Goal: Task Accomplishment & Management: Use online tool/utility

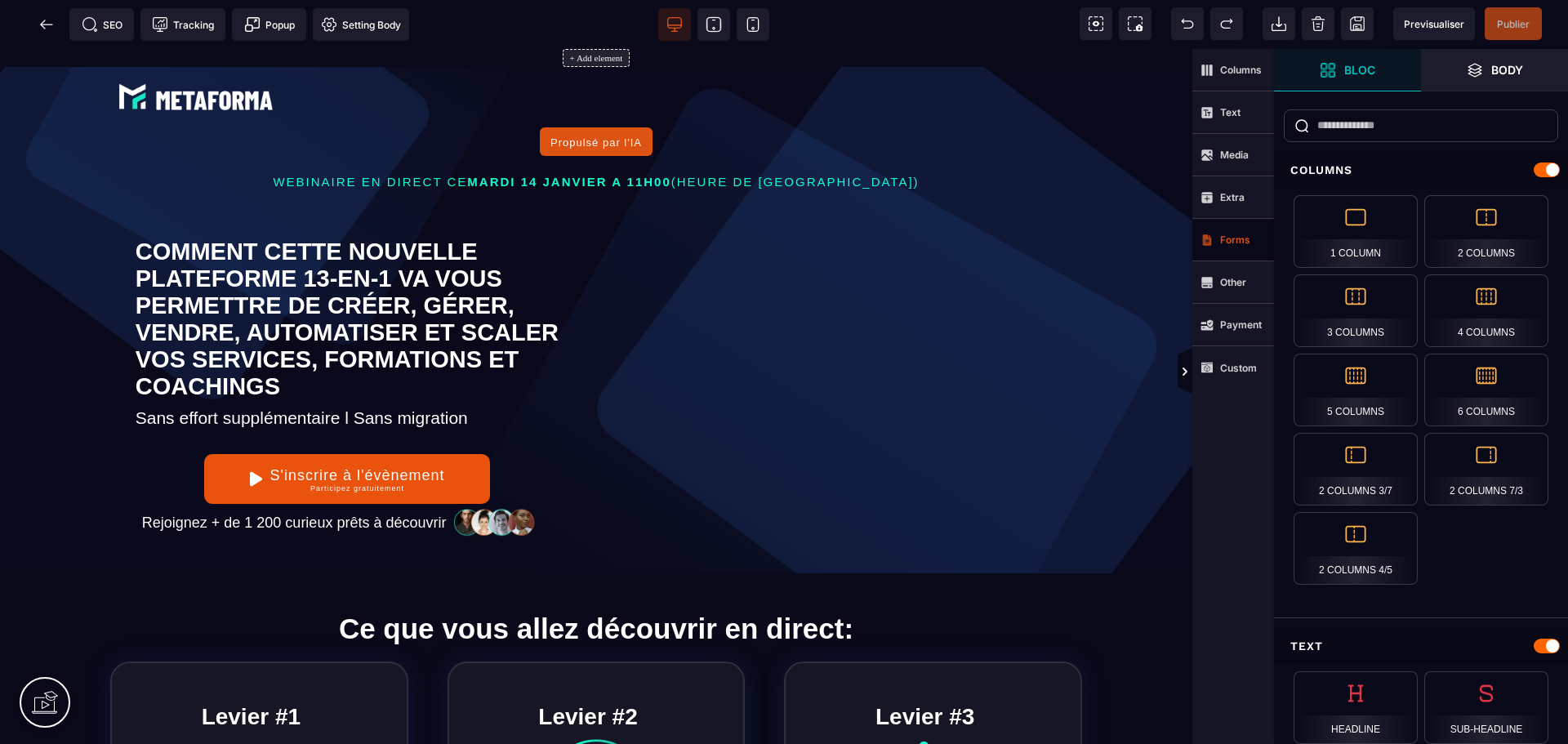
click at [1230, 245] on strong "Forms" at bounding box center [1235, 239] width 30 height 13
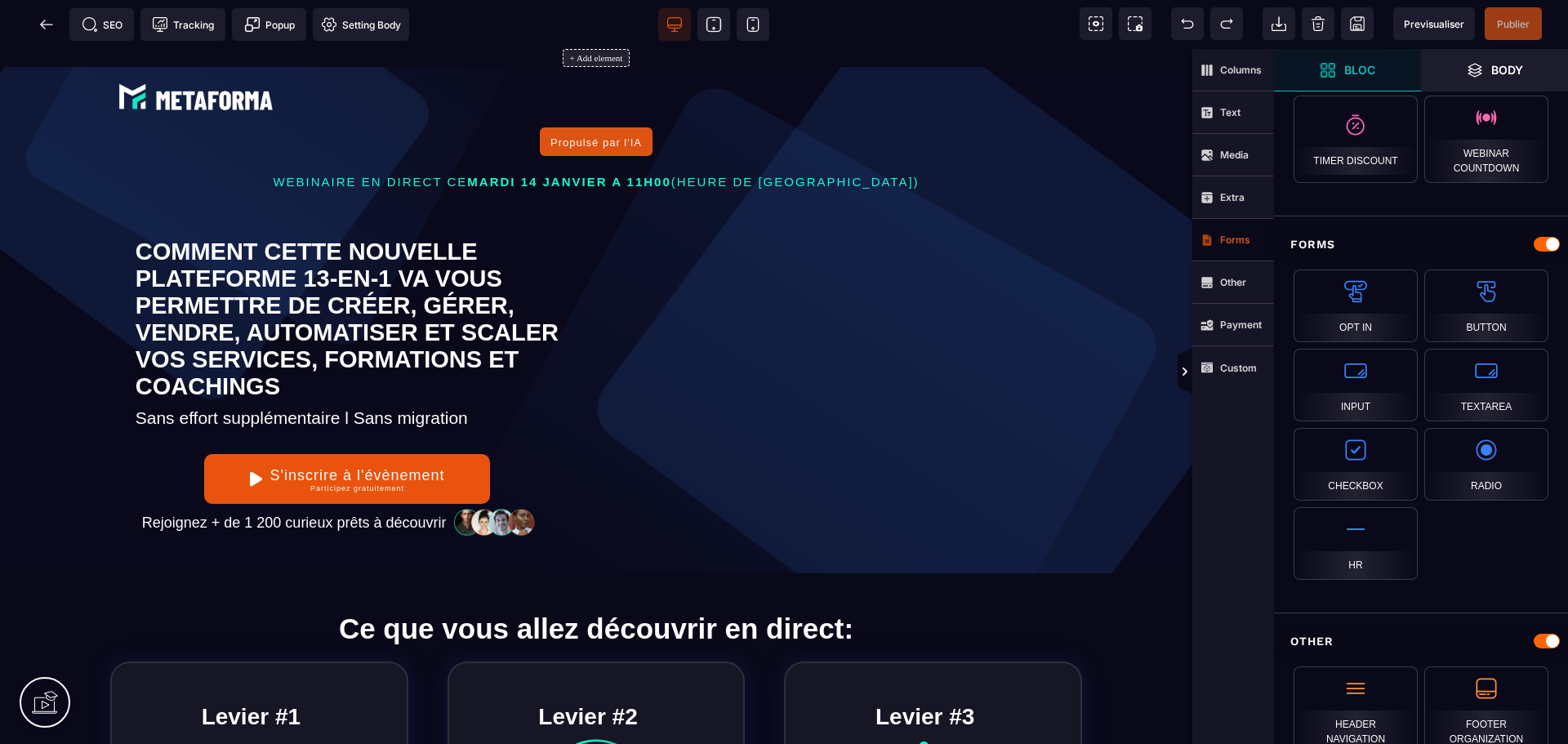
scroll to position [1254, 0]
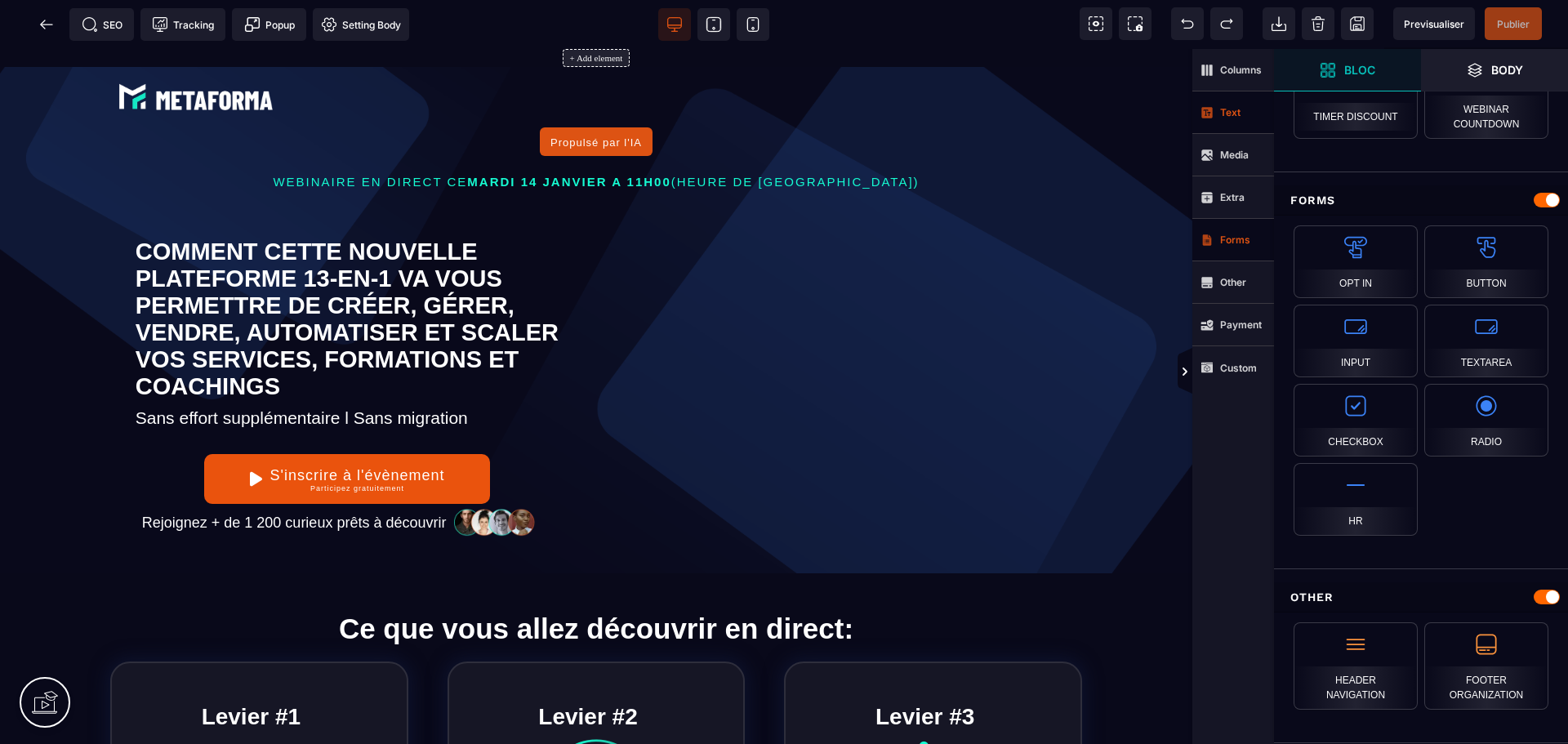
click at [1233, 114] on strong "Text" at bounding box center [1230, 112] width 20 height 13
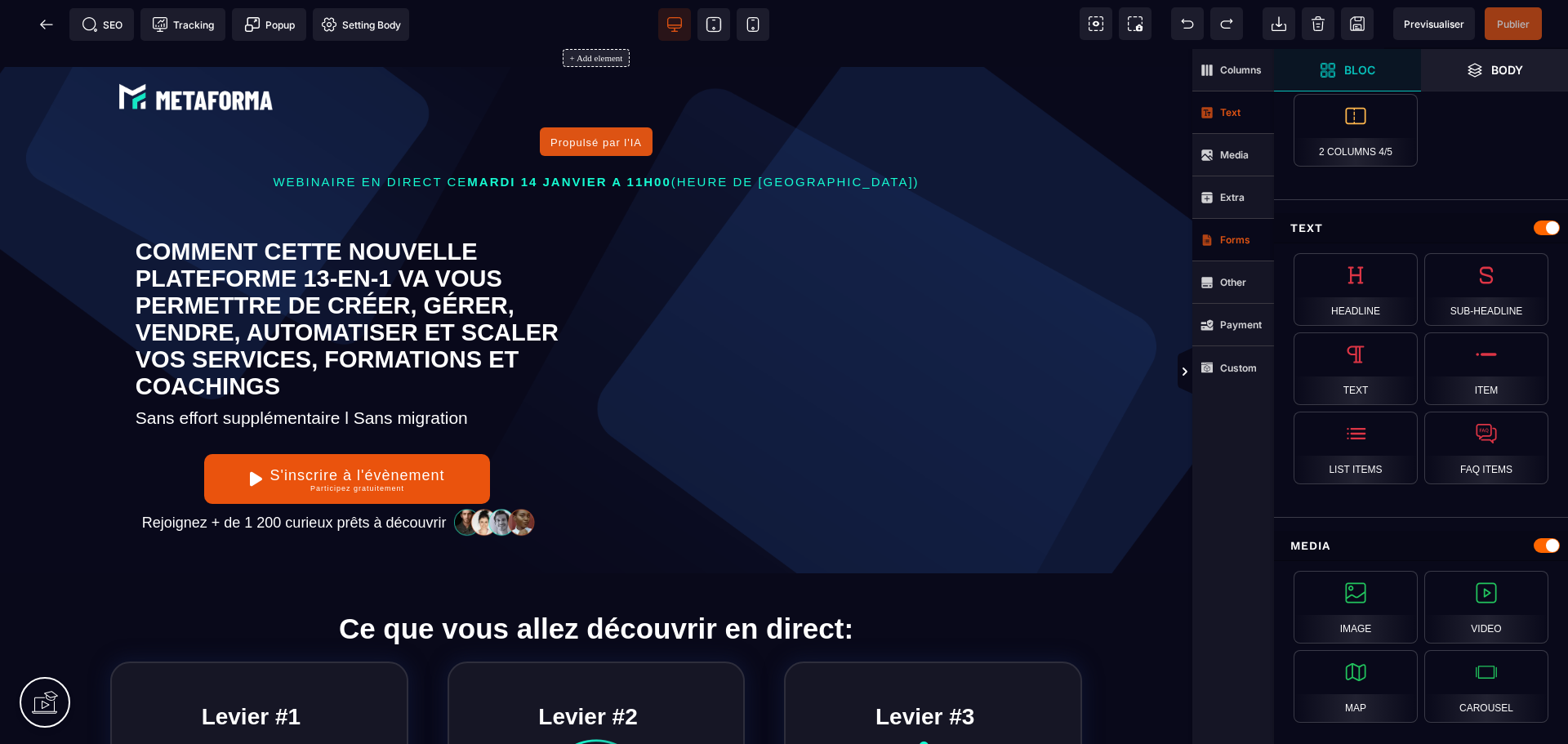
scroll to position [405, 0]
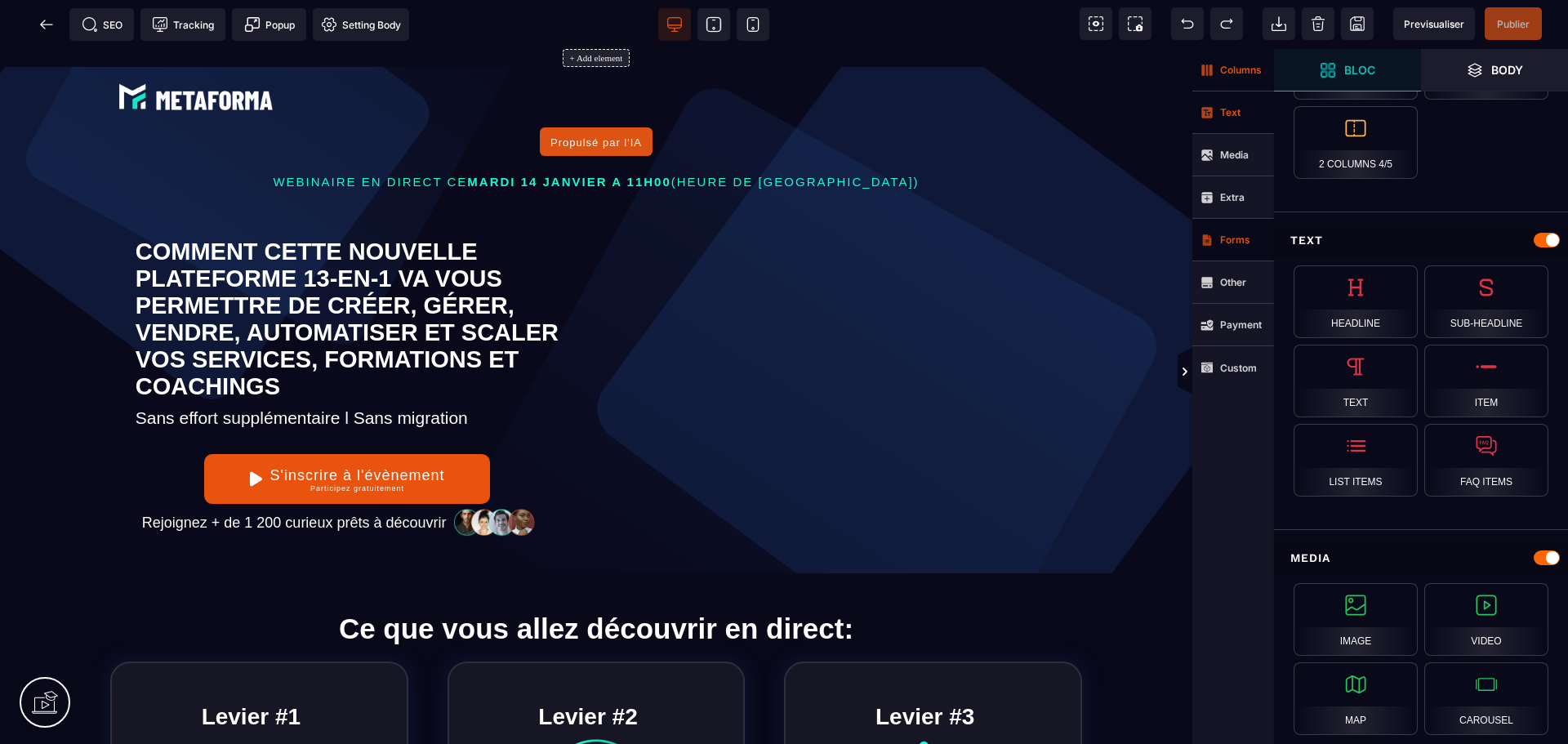
click at [1231, 78] on span "Columns" at bounding box center [1233, 70] width 82 height 42
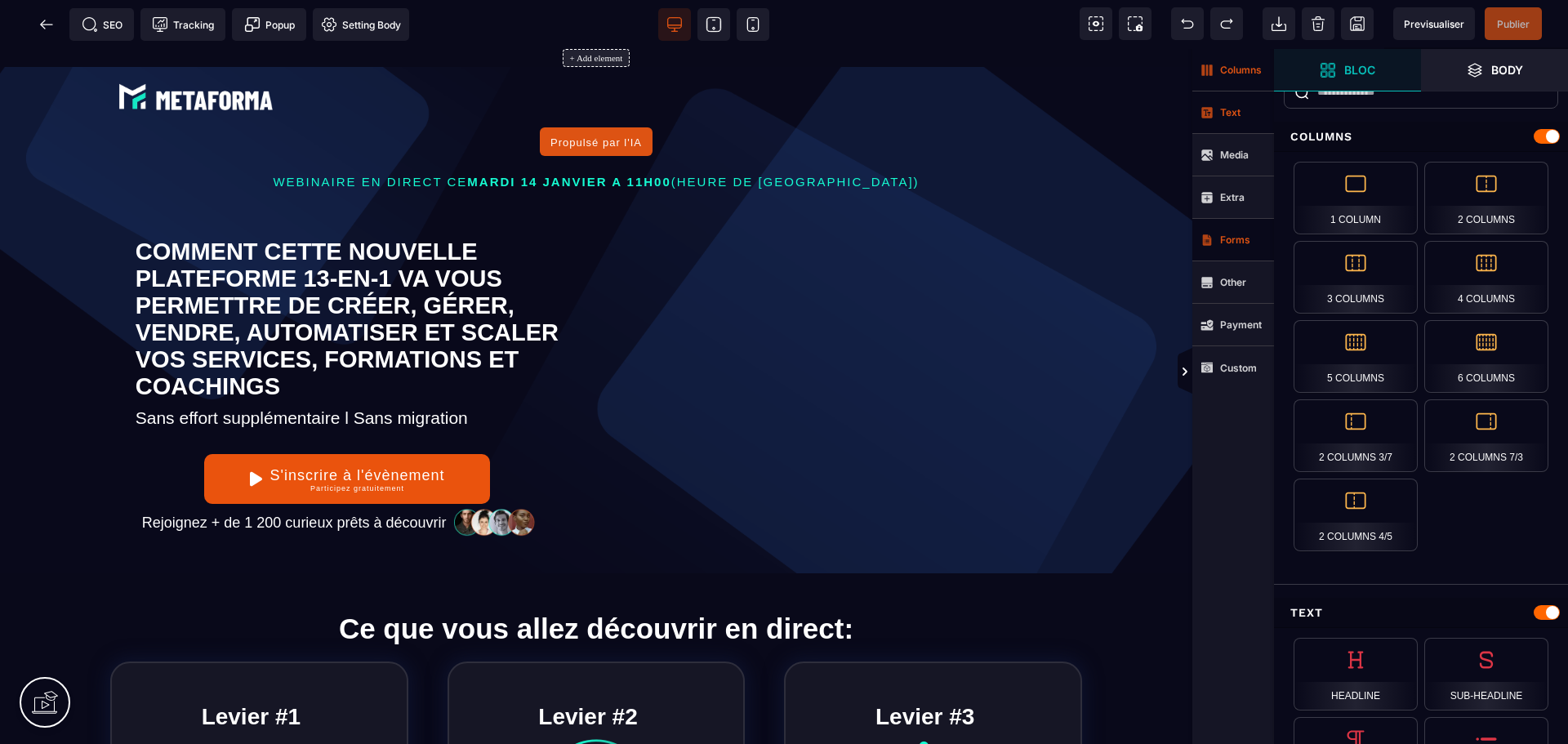
scroll to position [9, 0]
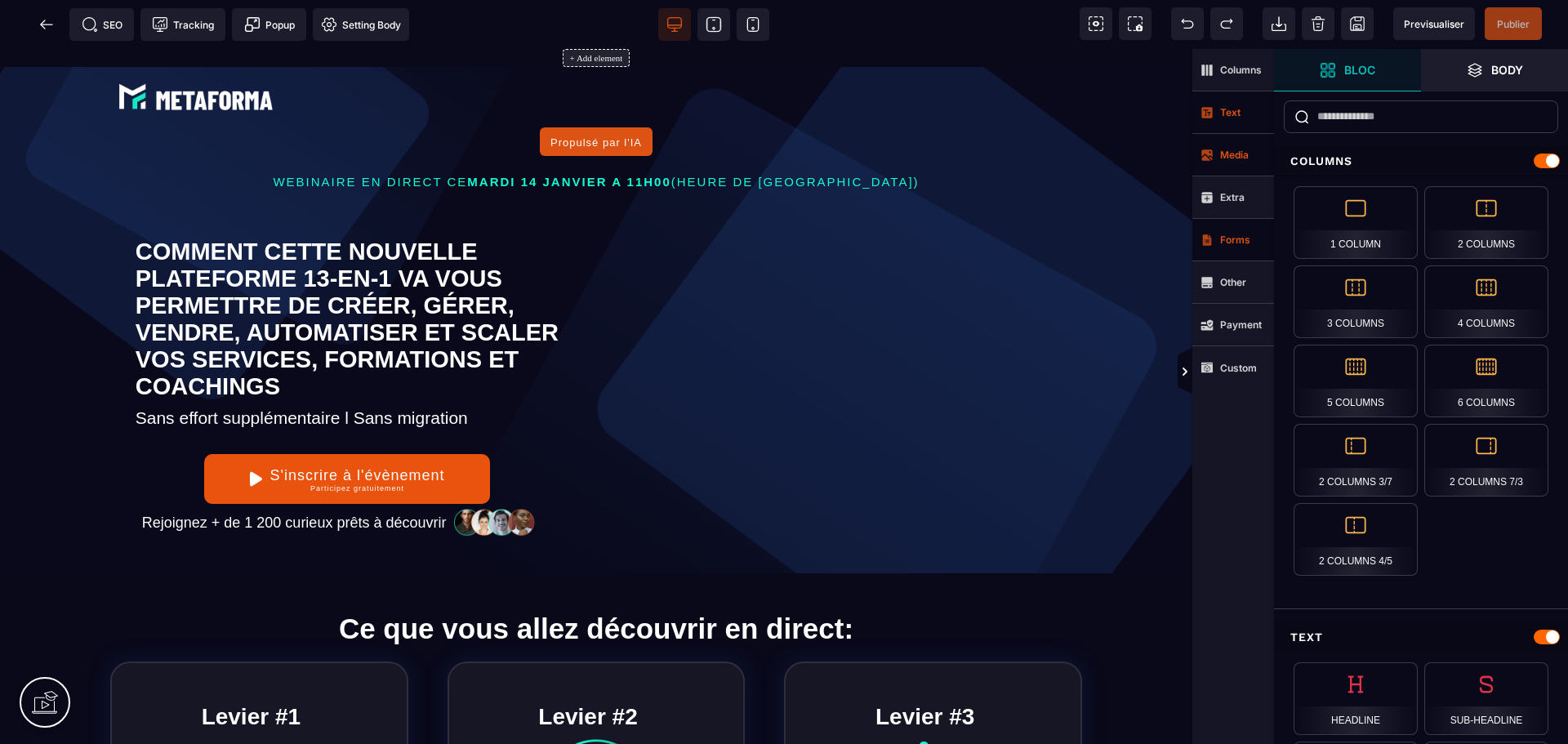
click at [1238, 160] on span "Media" at bounding box center [1225, 155] width 48 height 14
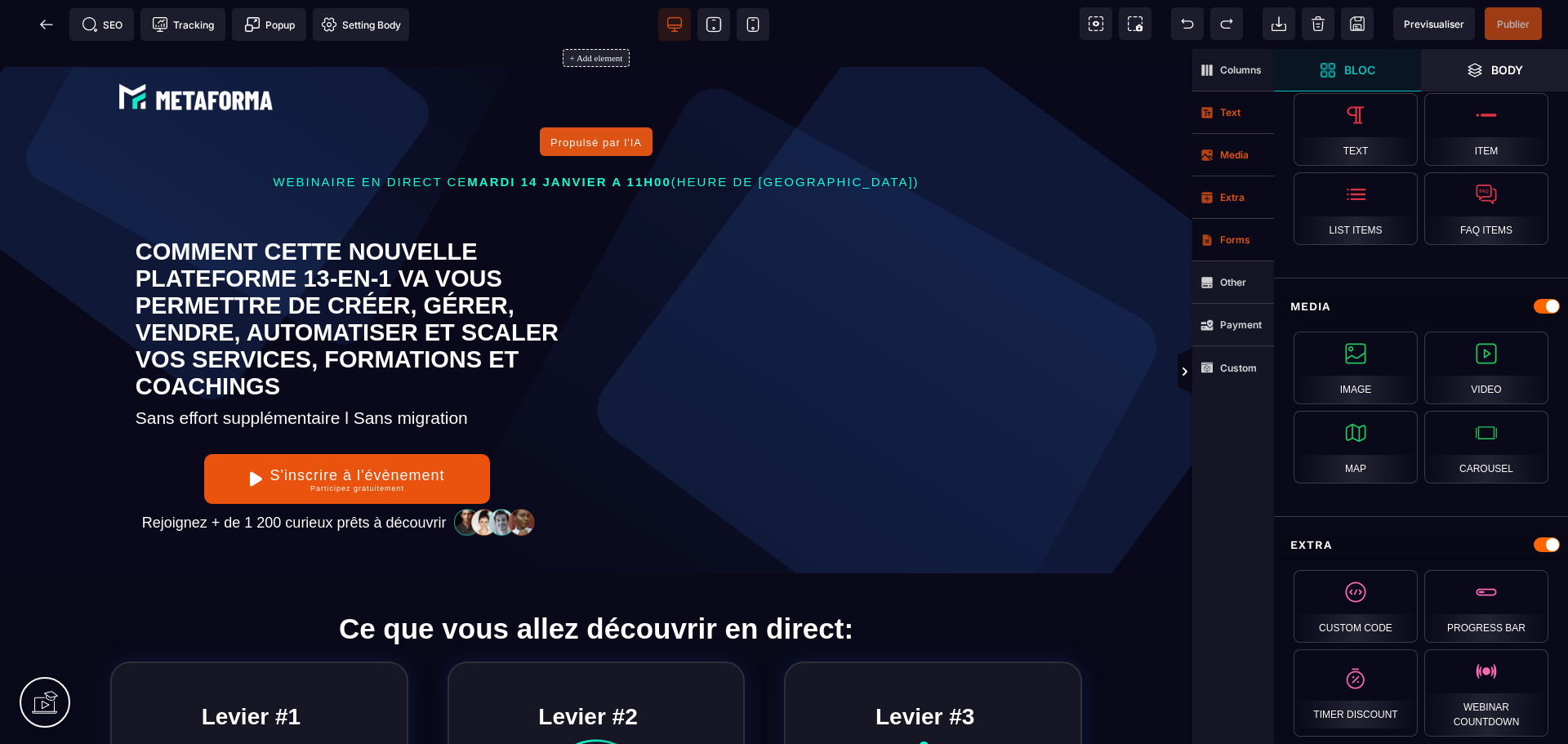
scroll to position [684, 0]
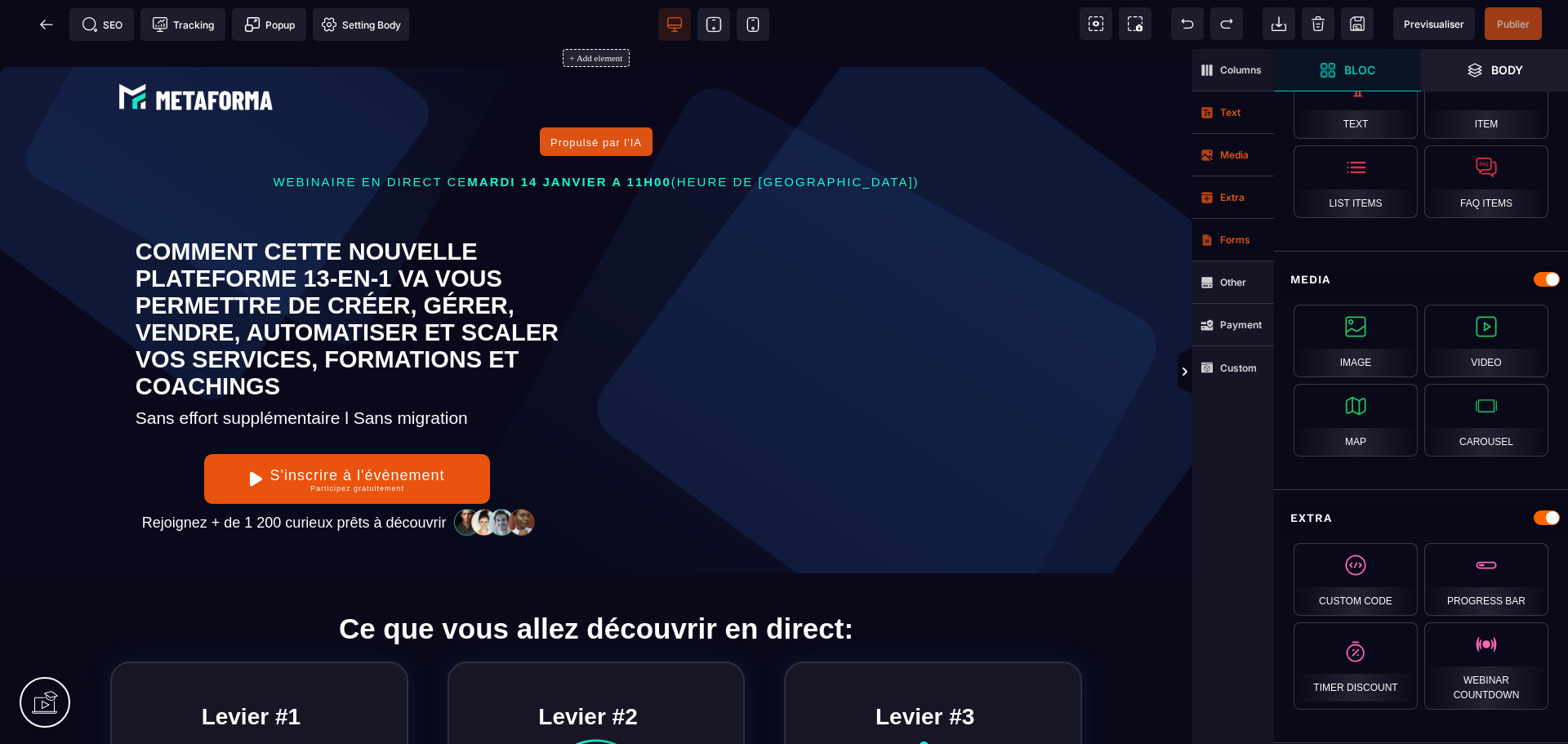
click at [1225, 202] on strong "Extra" at bounding box center [1232, 197] width 24 height 13
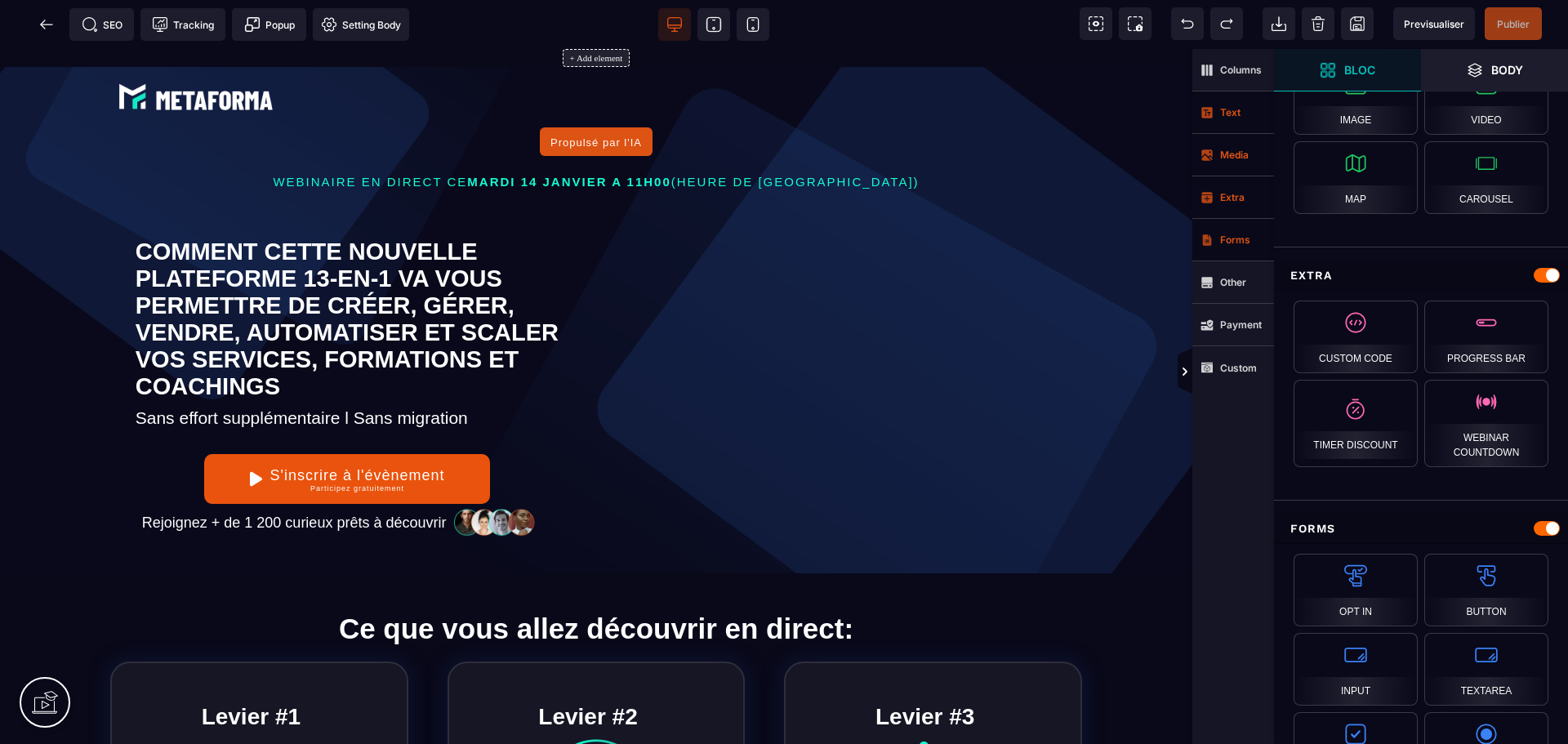
scroll to position [930, 0]
click at [1232, 241] on strong "Forms" at bounding box center [1235, 239] width 30 height 13
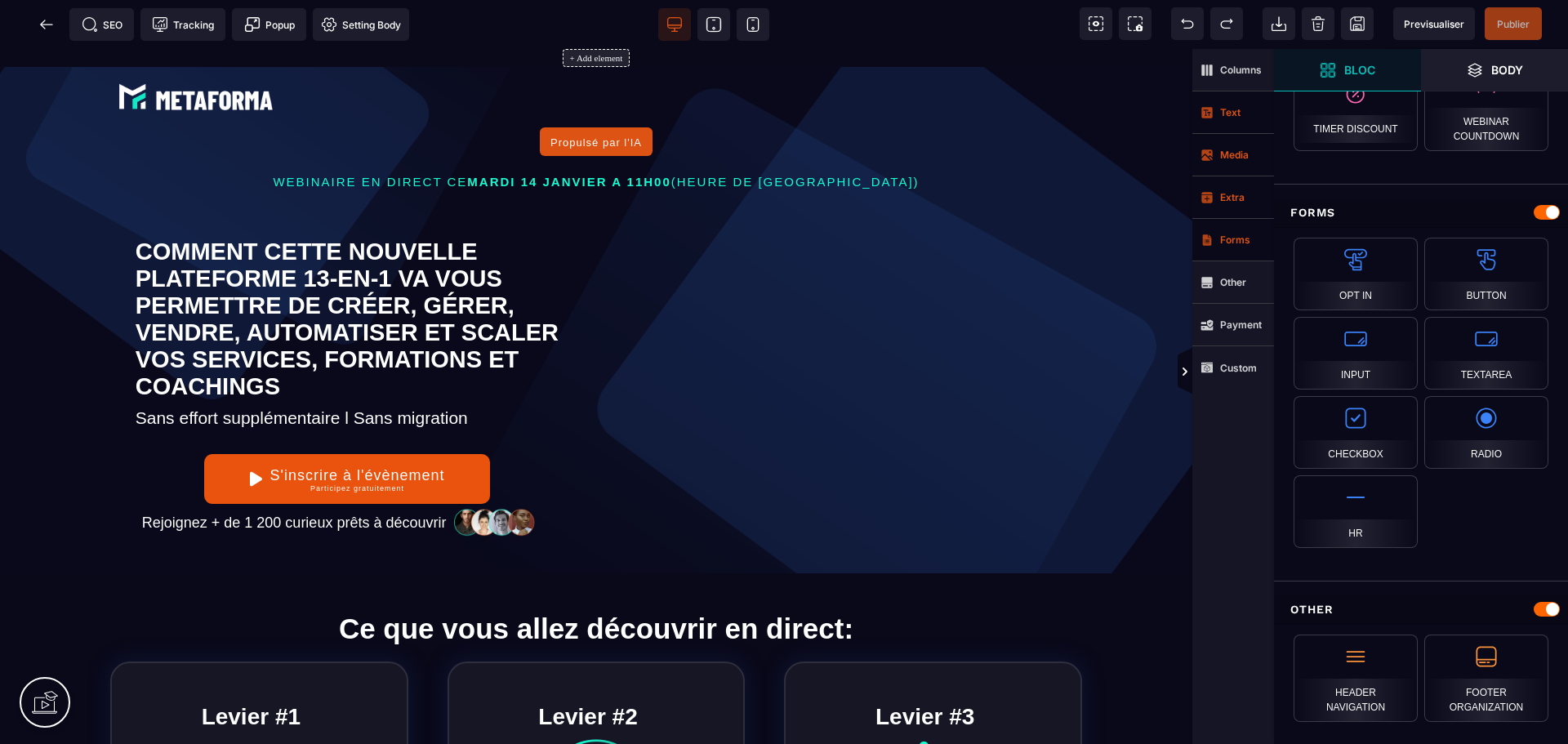
scroll to position [1254, 0]
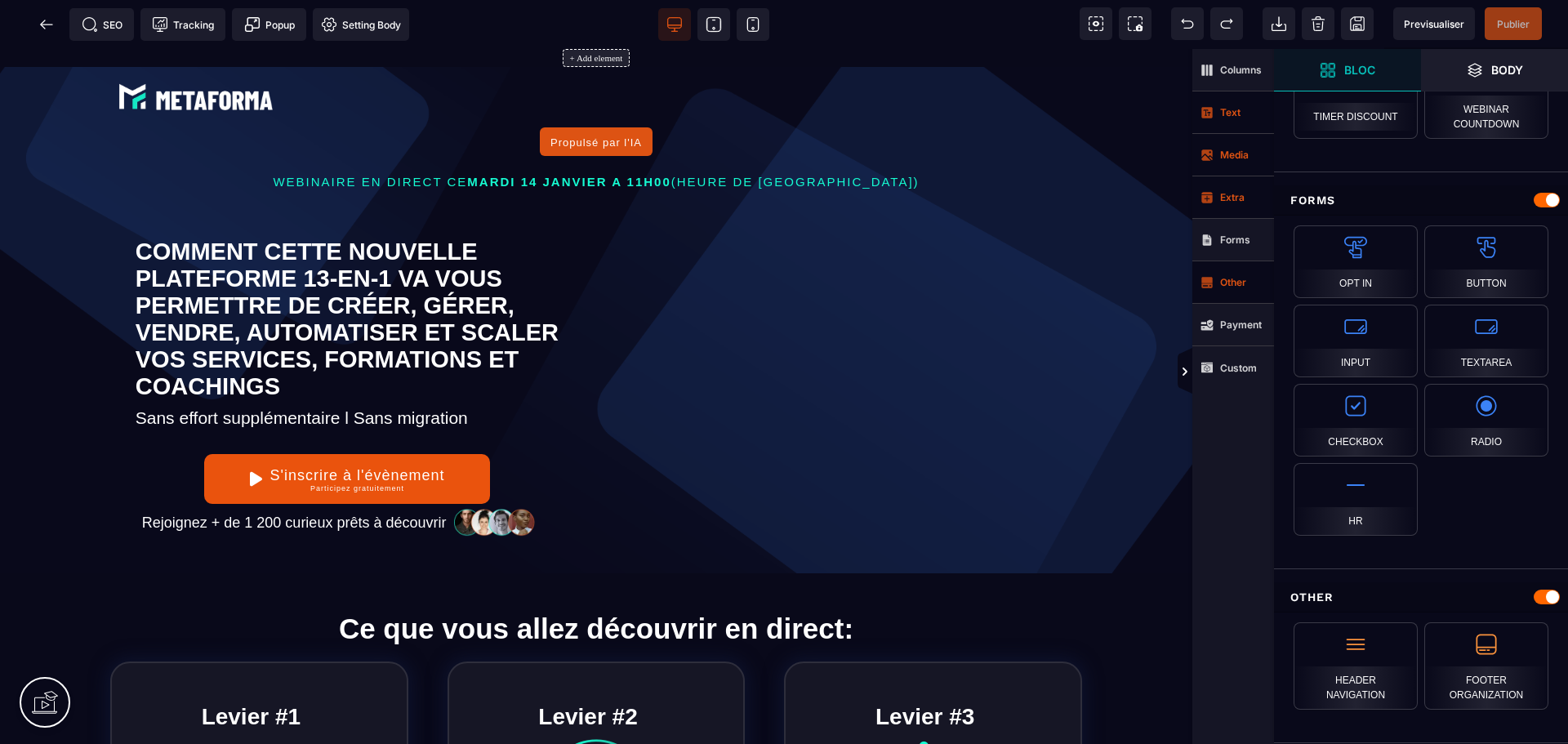
click at [1235, 285] on strong "Other" at bounding box center [1233, 282] width 26 height 13
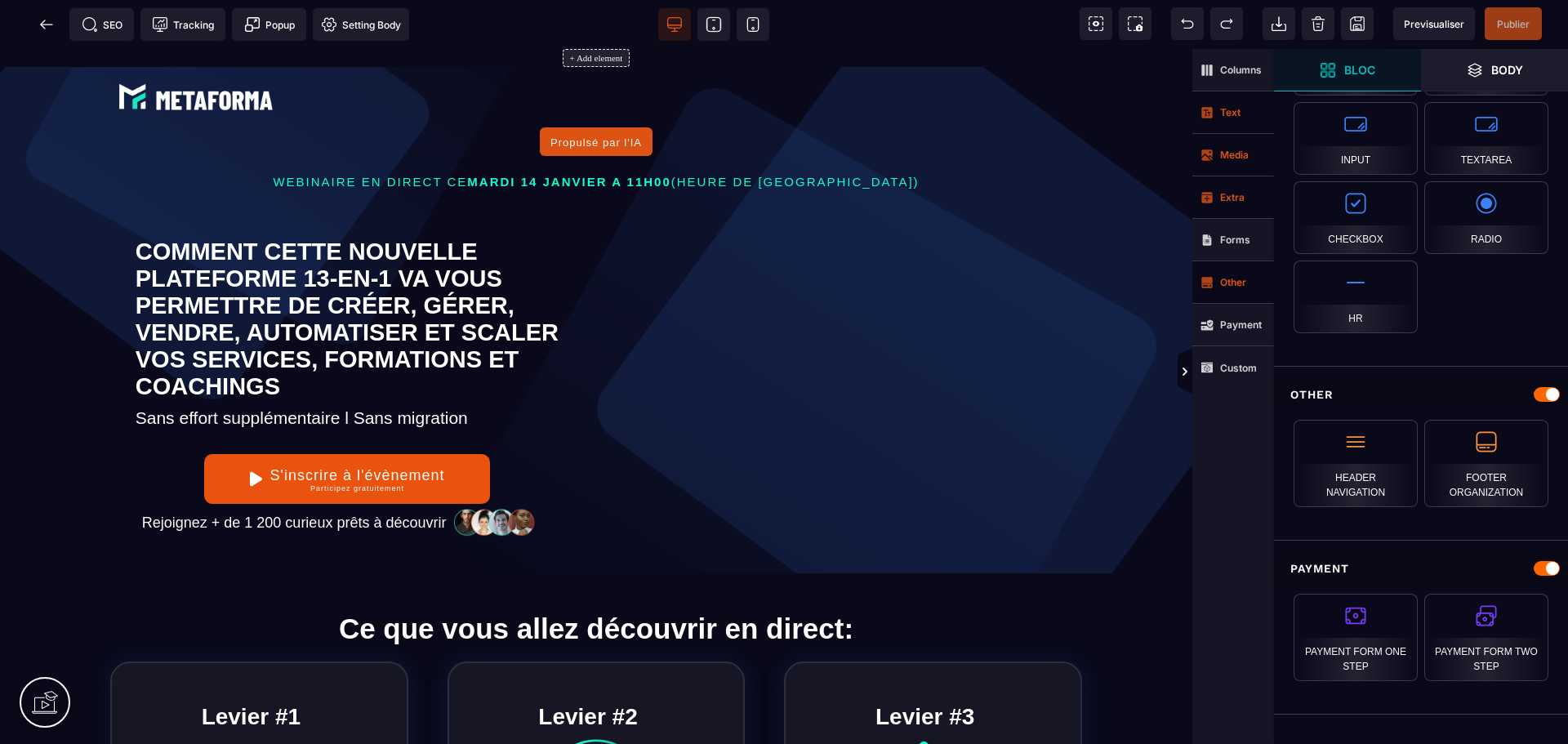
scroll to position [1458, 0]
click at [1223, 332] on span "Payment" at bounding box center [1233, 325] width 82 height 42
click at [1095, 20] on icon at bounding box center [1096, 23] width 16 height 16
click at [1129, 24] on icon at bounding box center [1134, 23] width 14 height 14
click at [1132, 22] on div at bounding box center [784, 372] width 1568 height 744
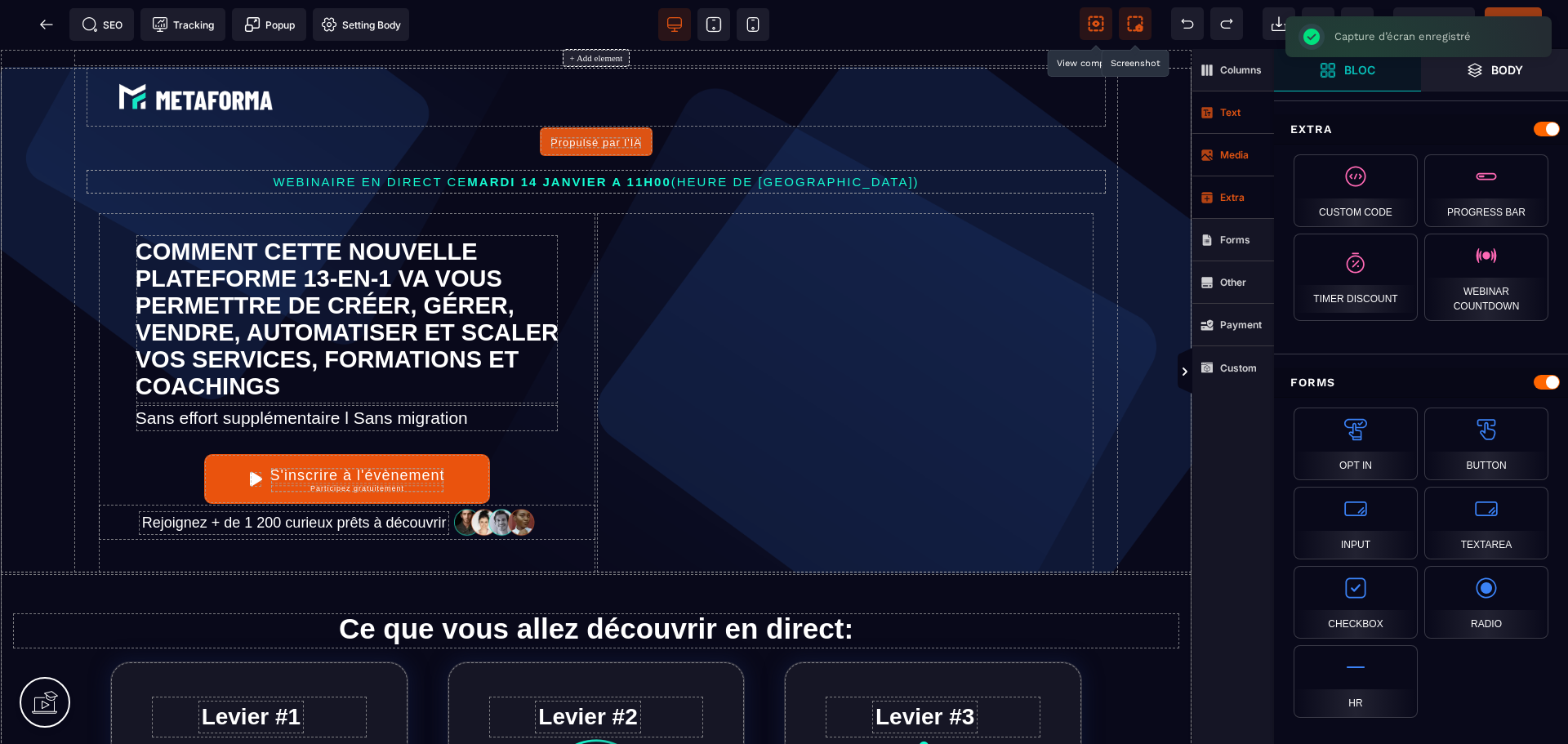
scroll to position [968, 0]
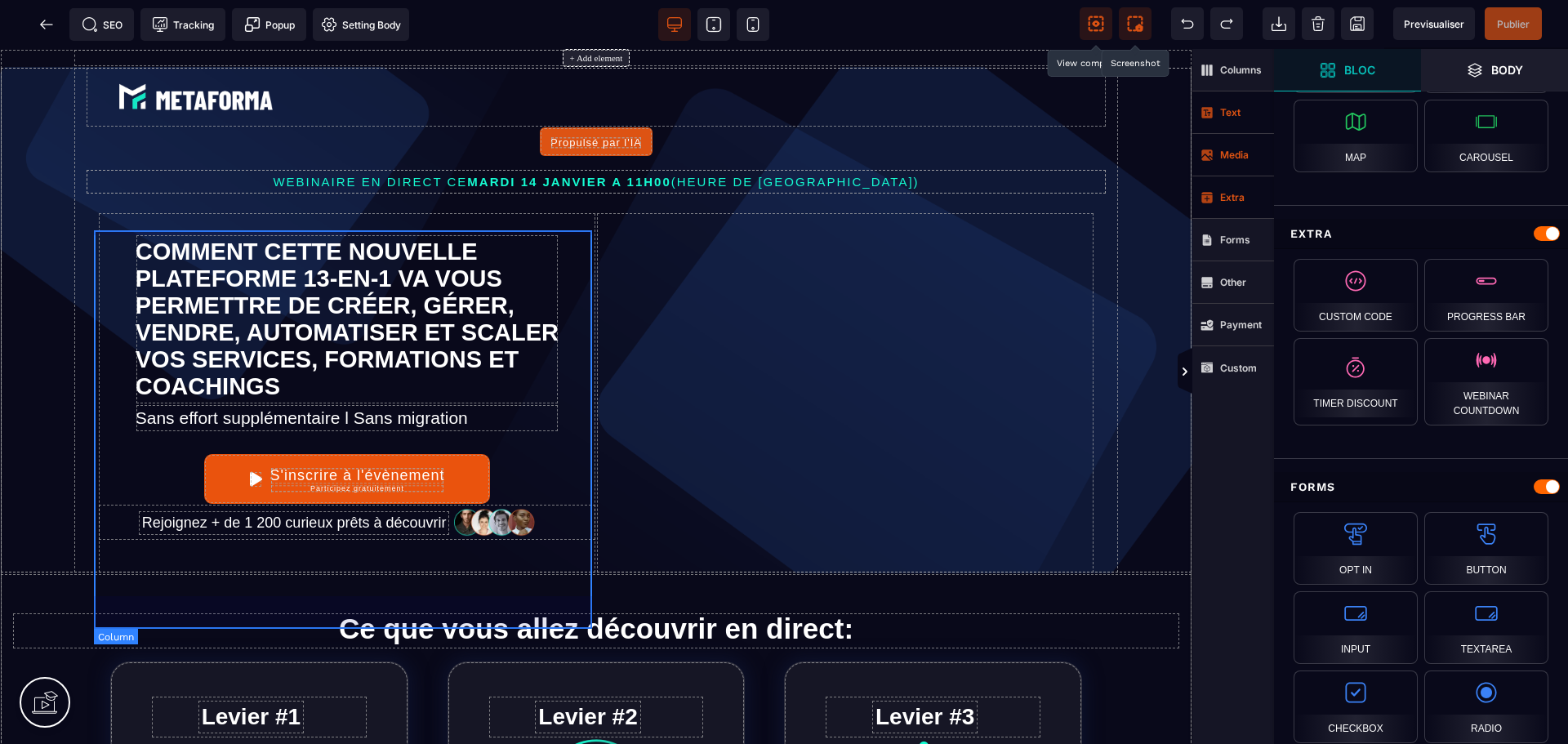
click at [583, 452] on div "COMMENT CETTE NOUVELLE PLATEFORME 13-EN-1 VA VOUS PERMETTRE DE CRÉER, GÉRER, VE…" at bounding box center [348, 392] width 498 height 360
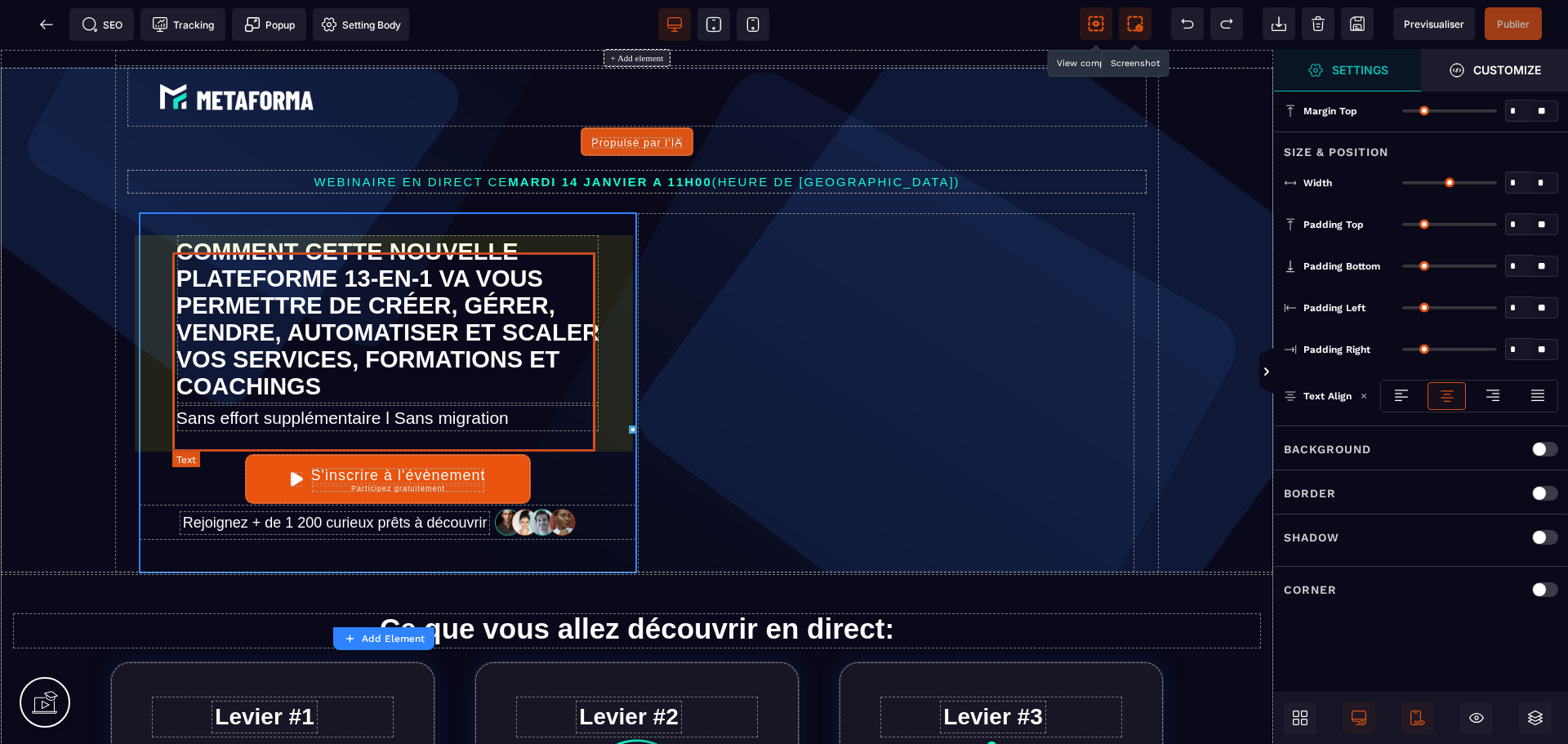
type input "*"
type input "***"
type input "*"
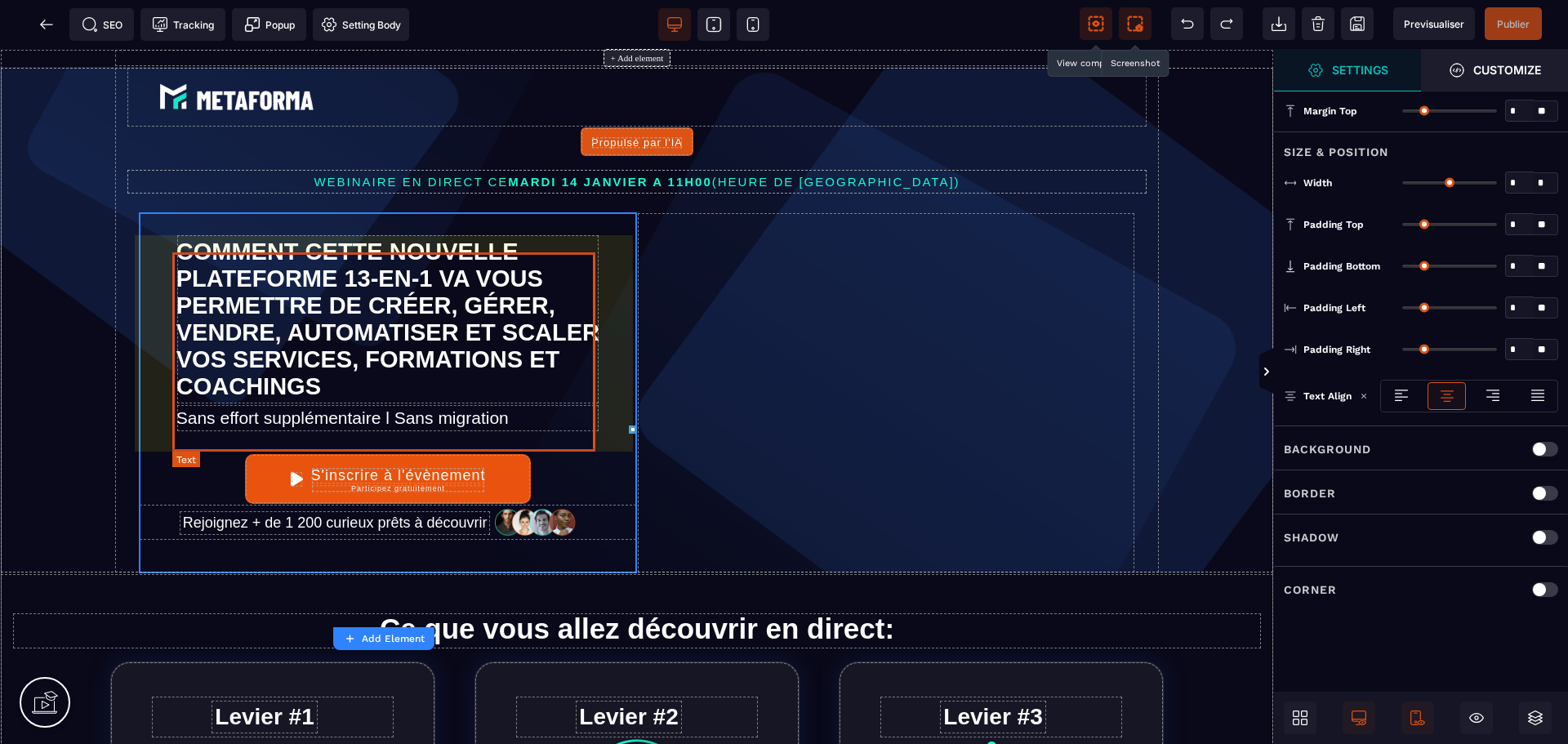
type input "**"
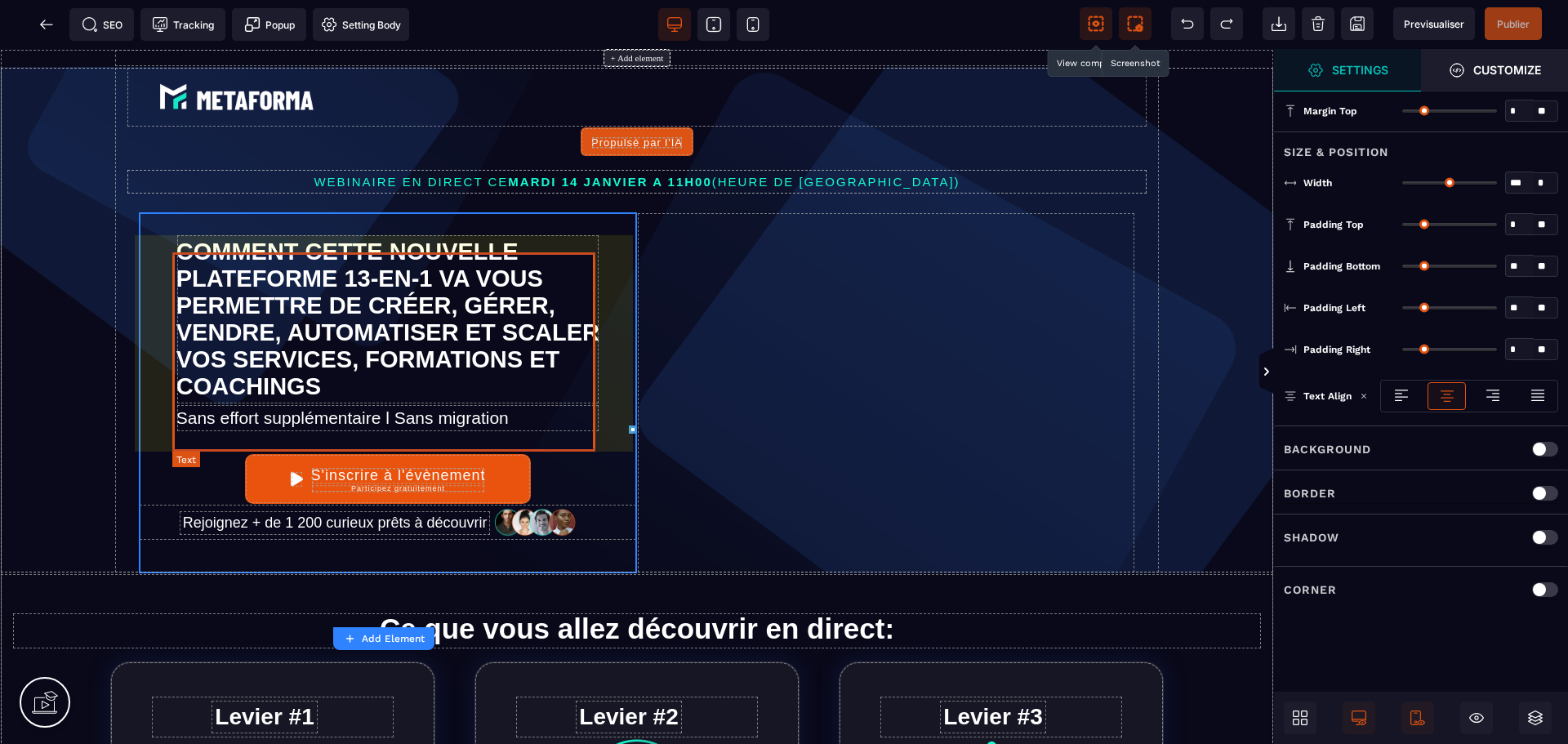
type input "**"
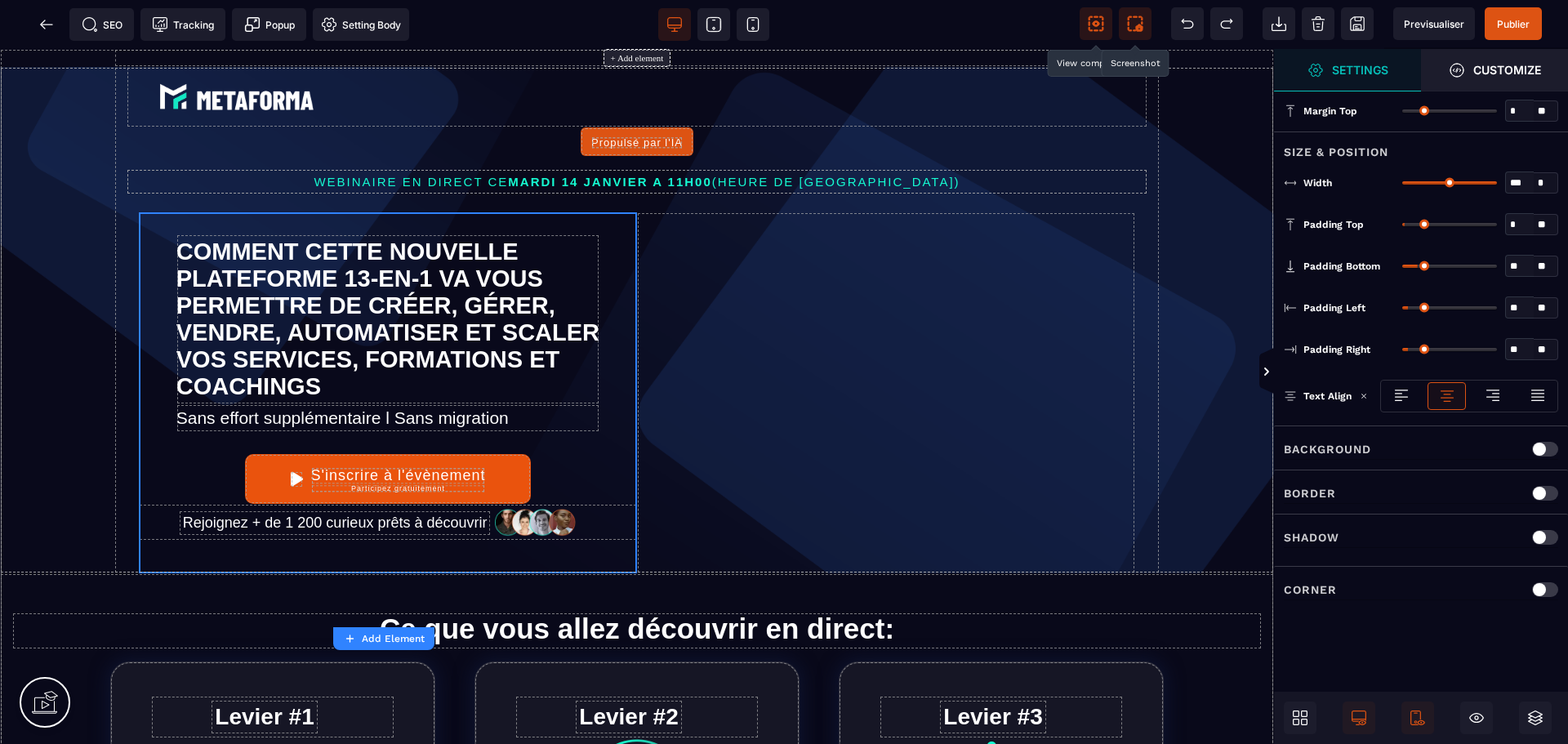
click at [1340, 71] on strong "Settings" at bounding box center [1360, 69] width 56 height 13
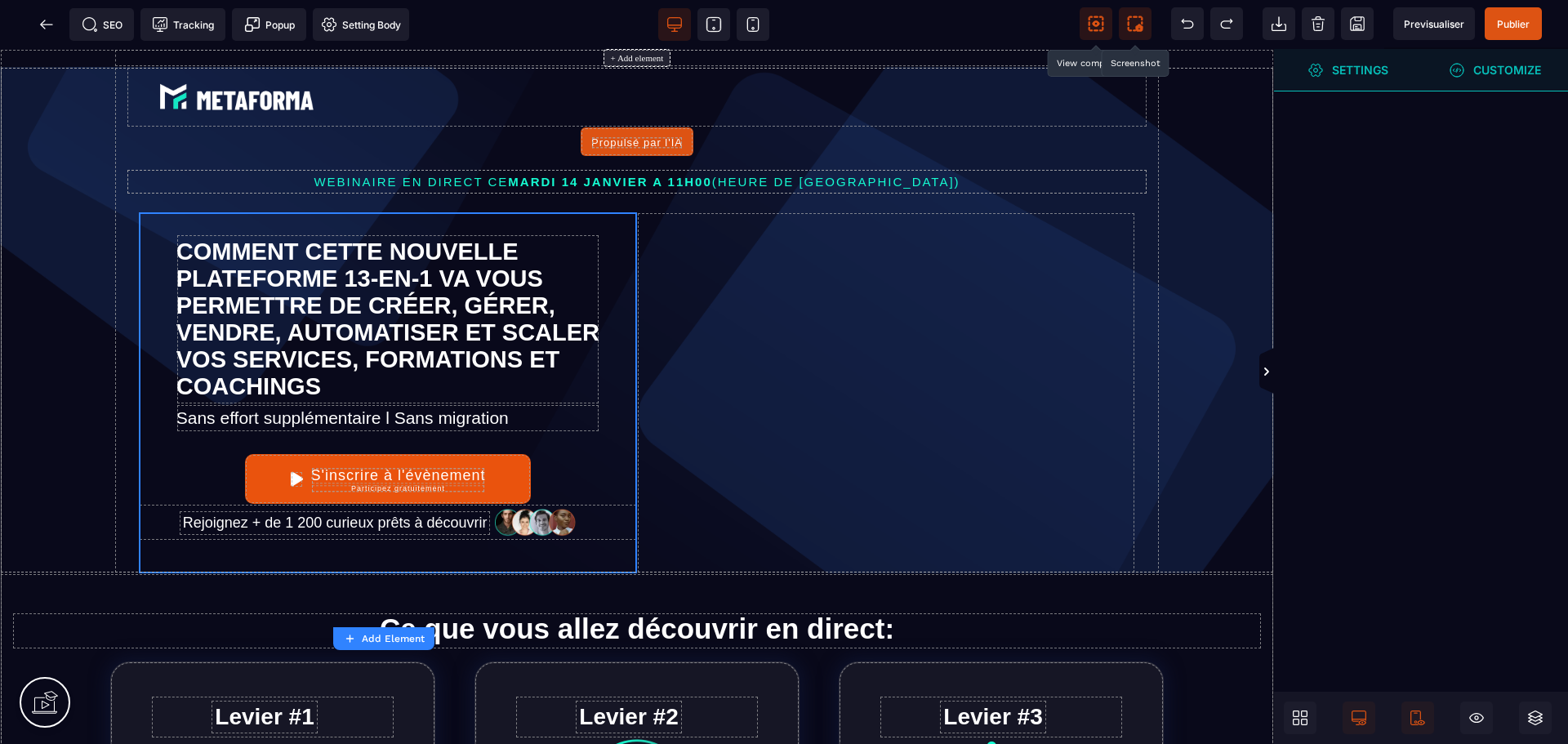
click at [1481, 71] on strong "Customize" at bounding box center [1507, 69] width 68 height 13
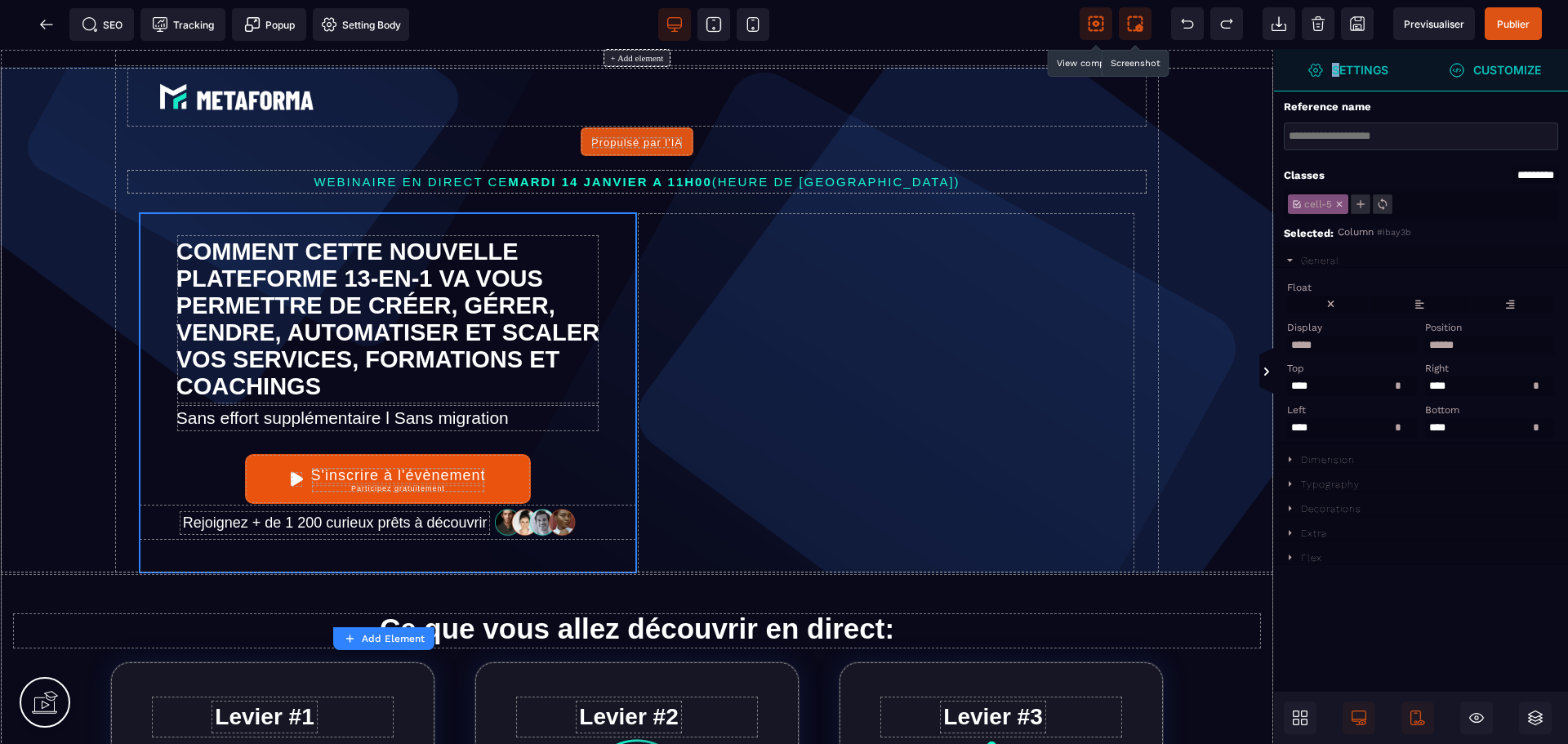
drag, startPoint x: 1342, startPoint y: 73, endPoint x: 1330, endPoint y: 74, distance: 12.0
click at [1332, 74] on strong "Settings" at bounding box center [1360, 69] width 56 height 13
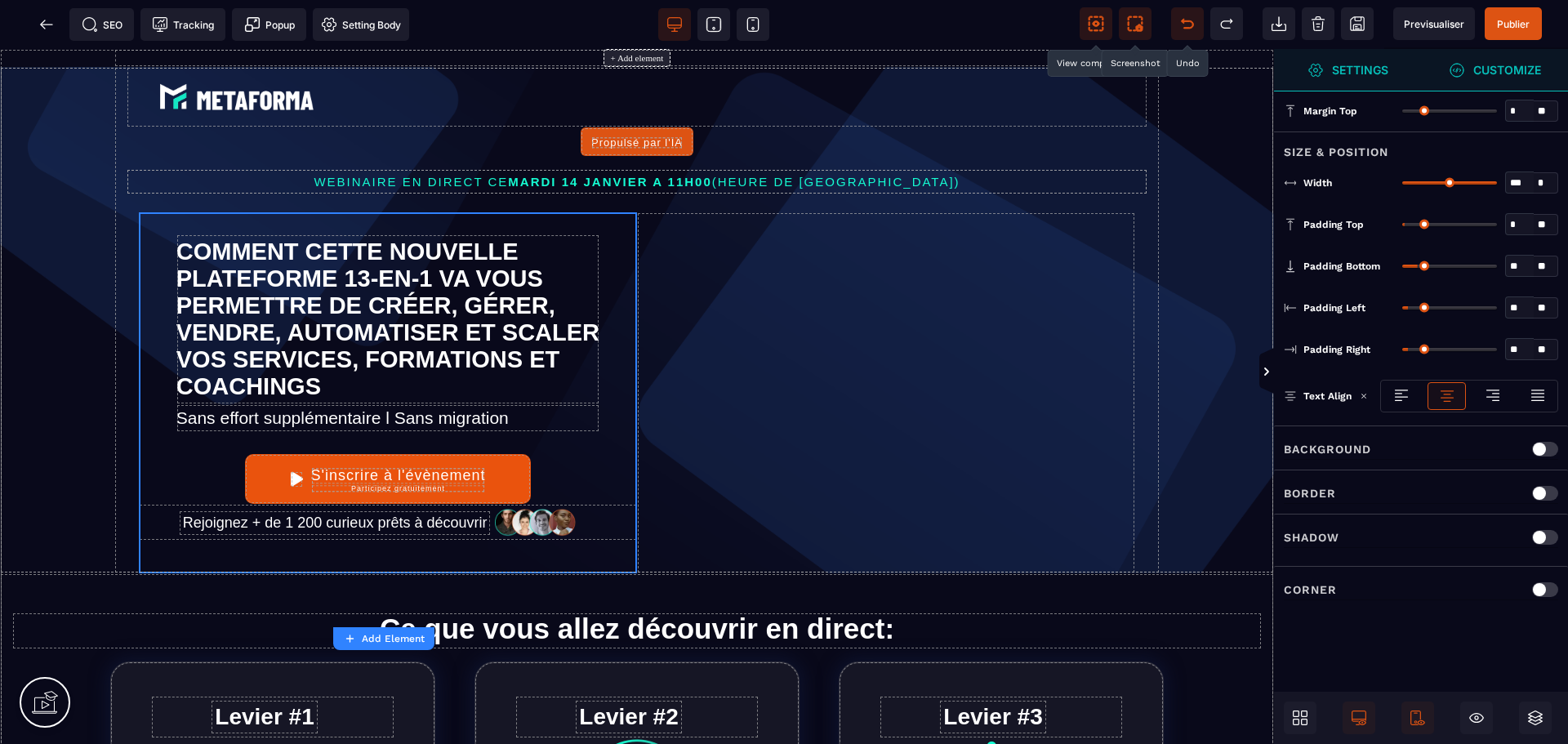
click at [1185, 22] on icon at bounding box center [1188, 24] width 13 height 8
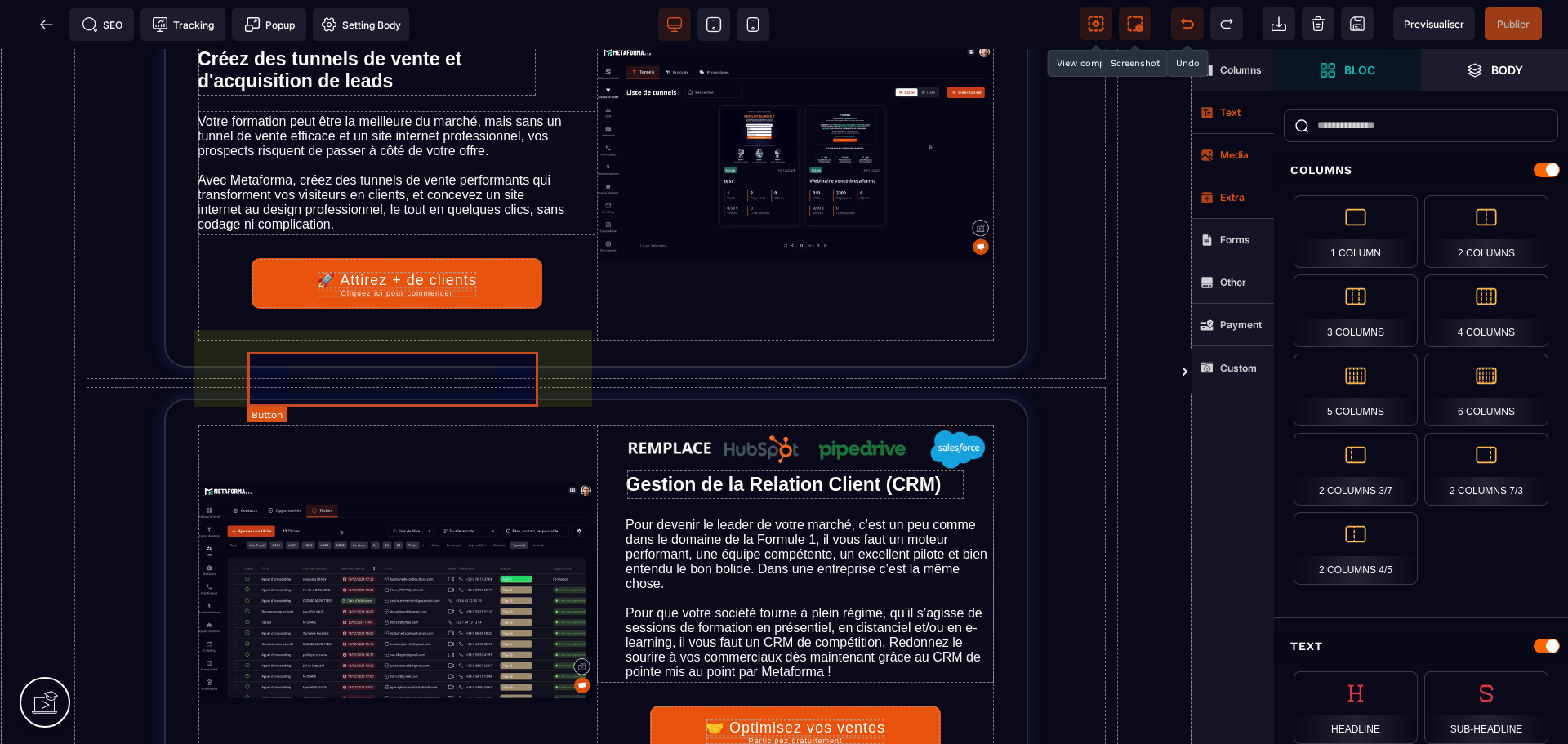
scroll to position [1959, 0]
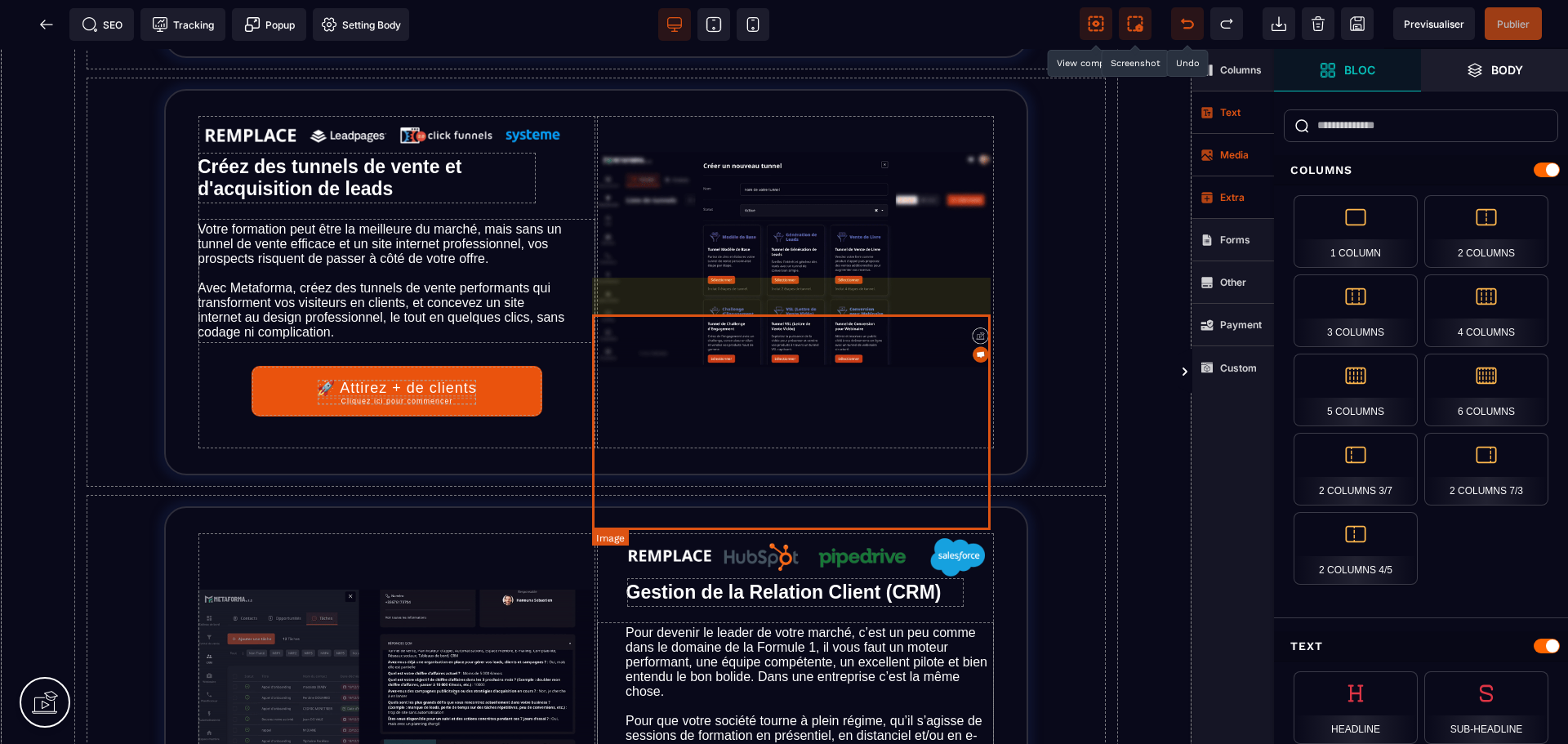
click at [733, 368] on img at bounding box center [796, 259] width 399 height 215
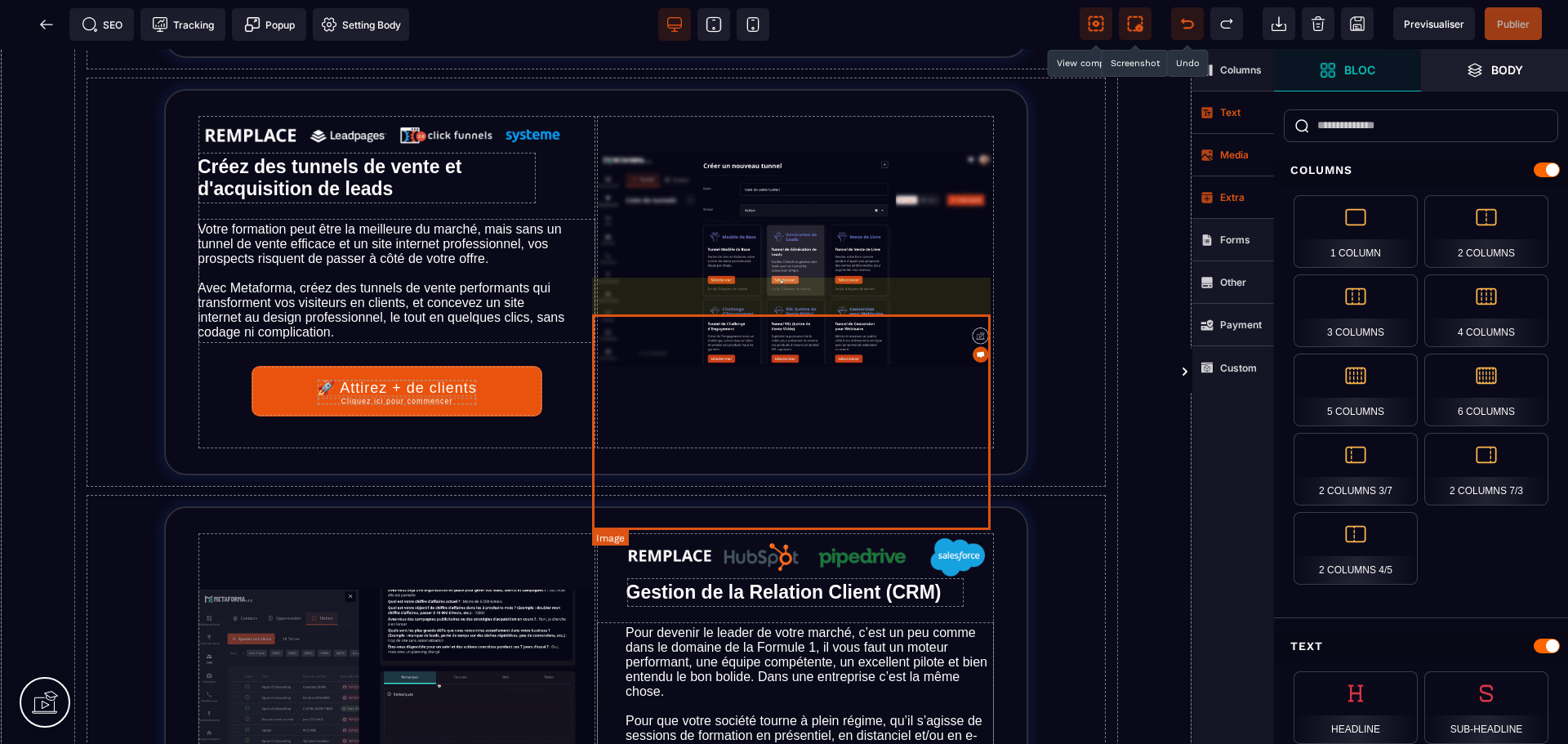
scroll to position [1937, 0]
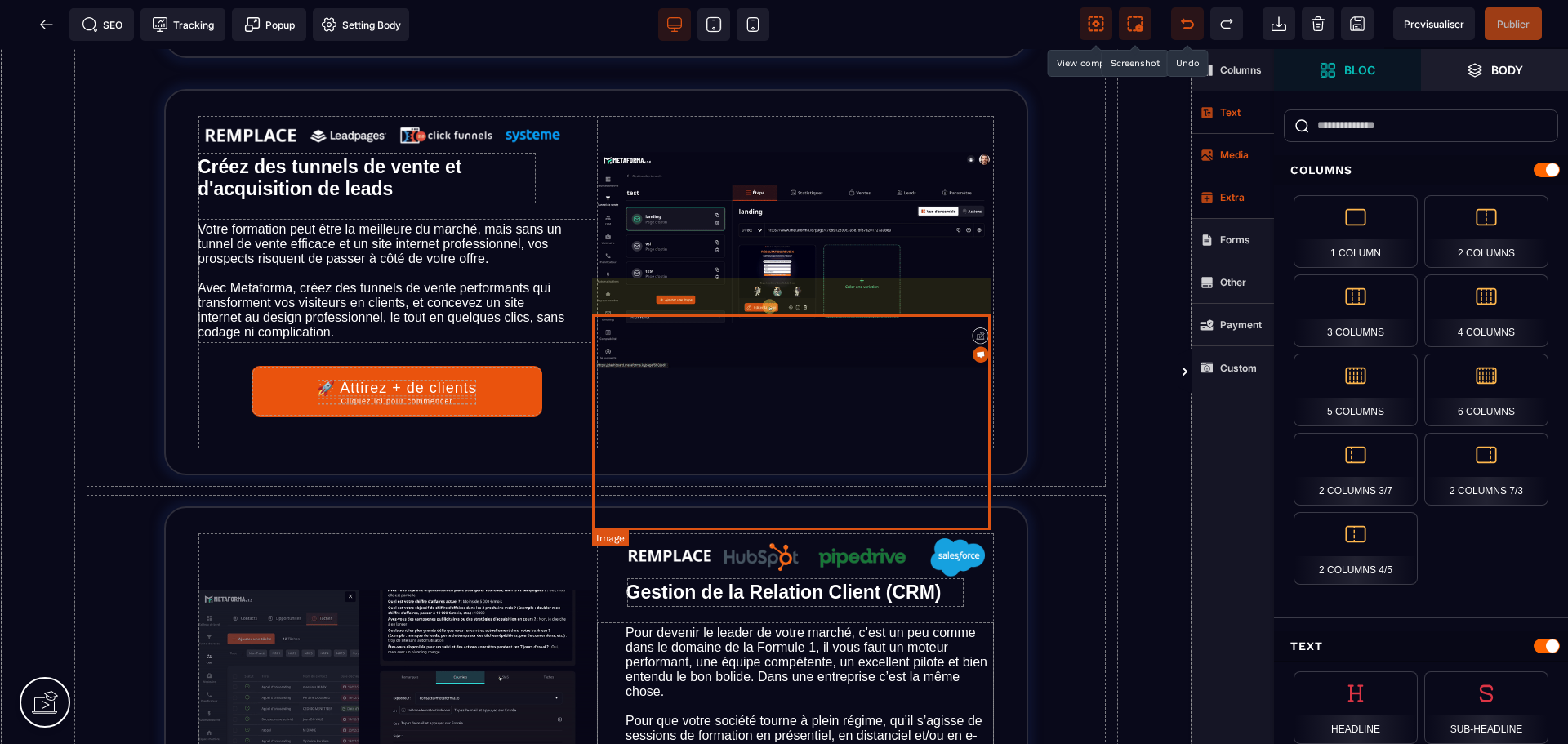
select select
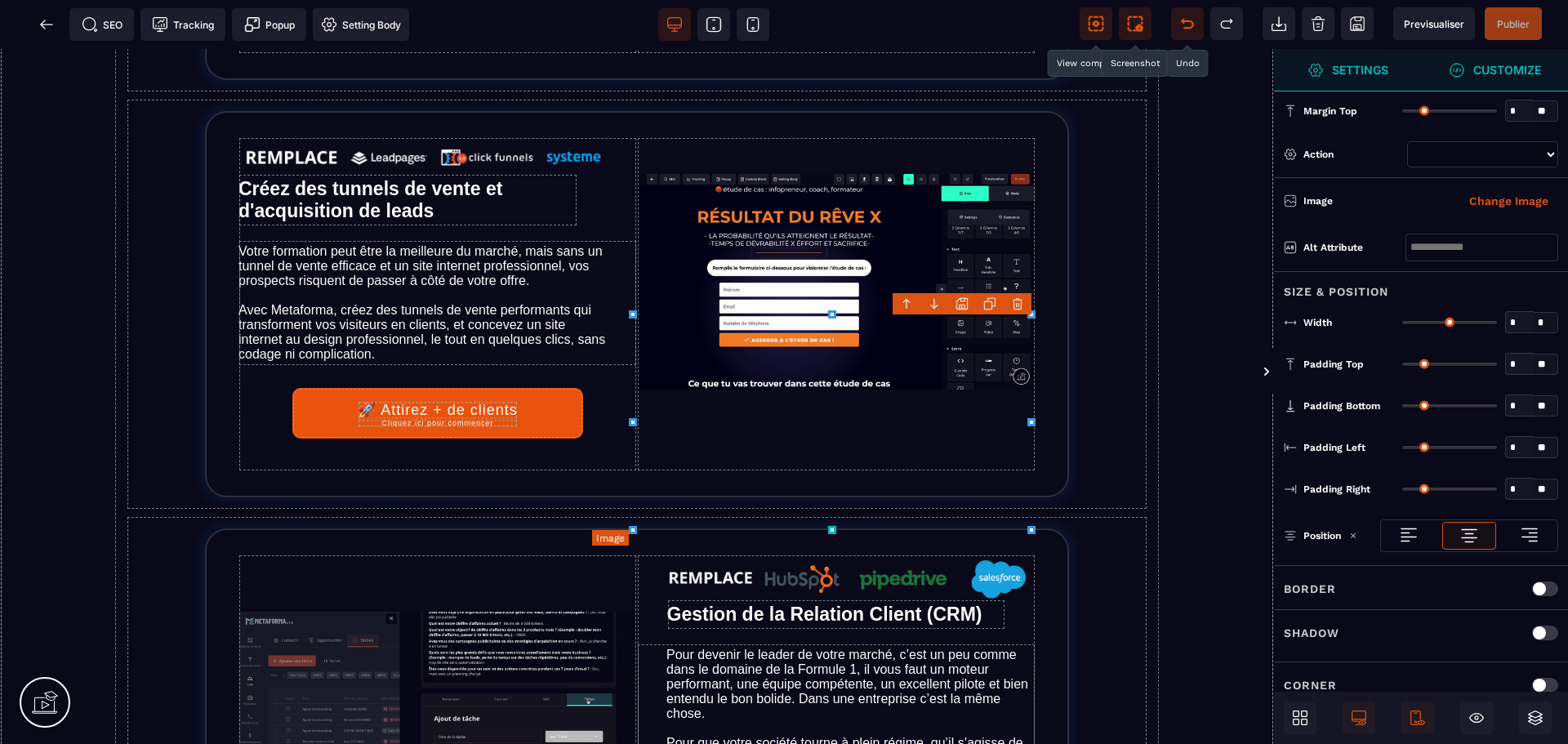
type input "**"
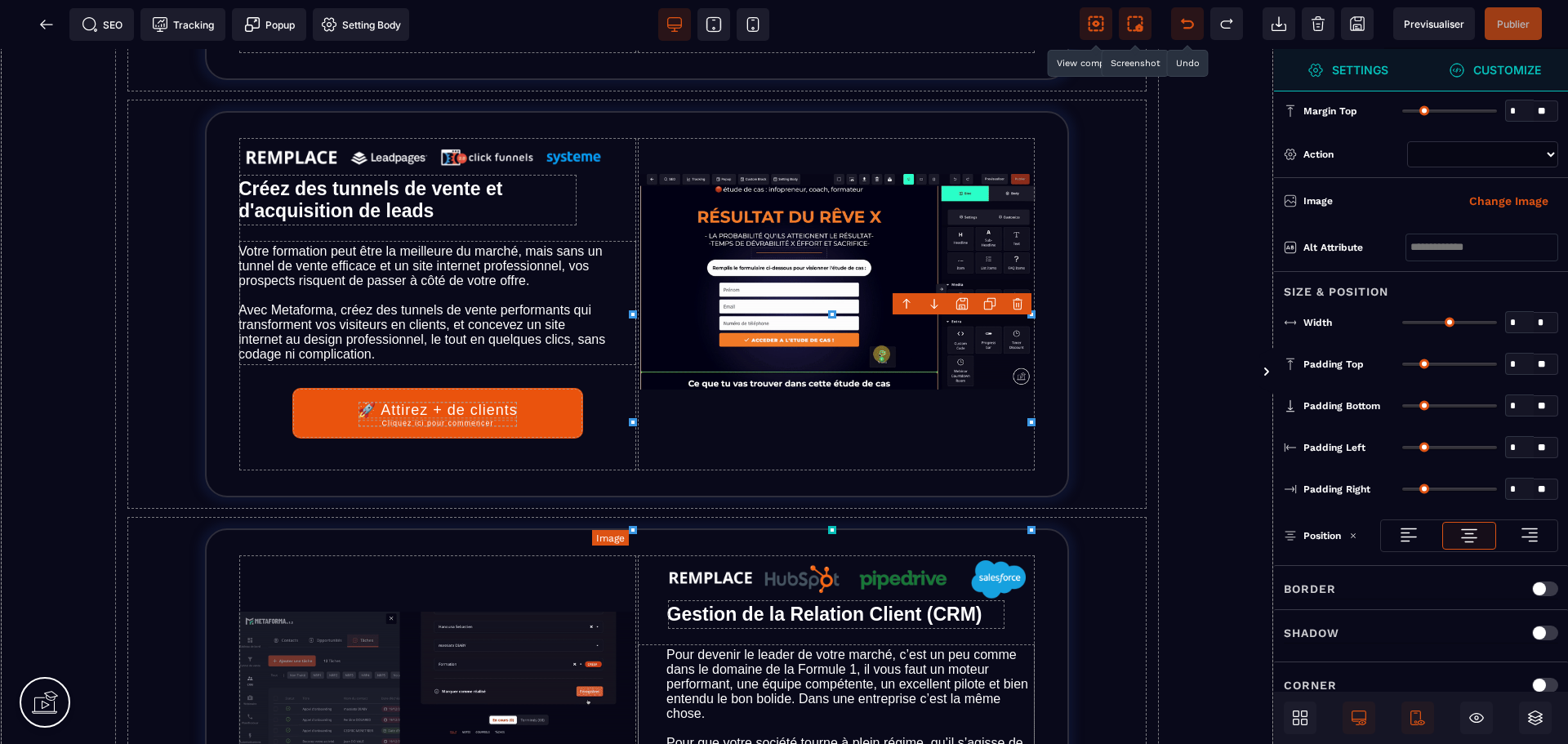
type input "**"
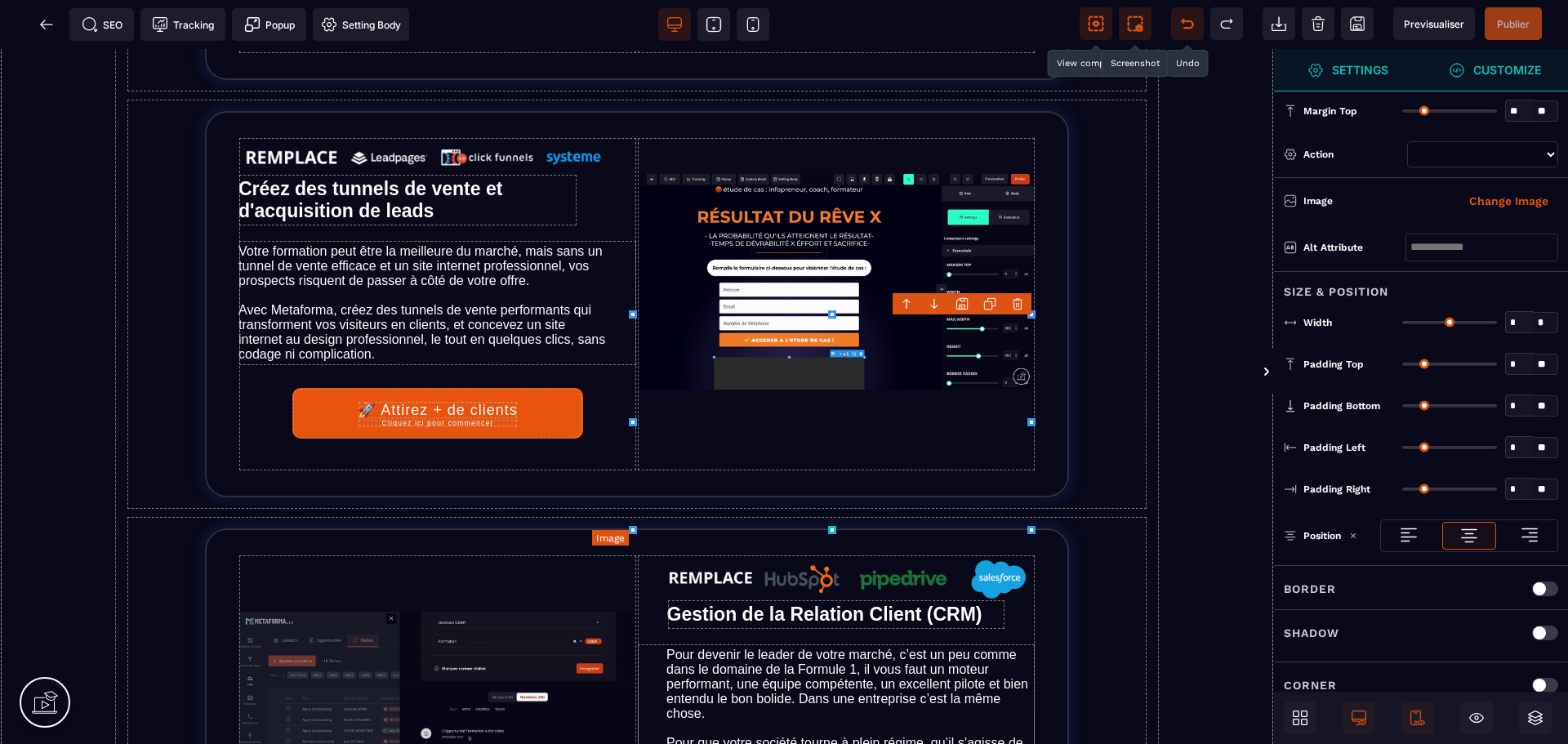
type input "***"
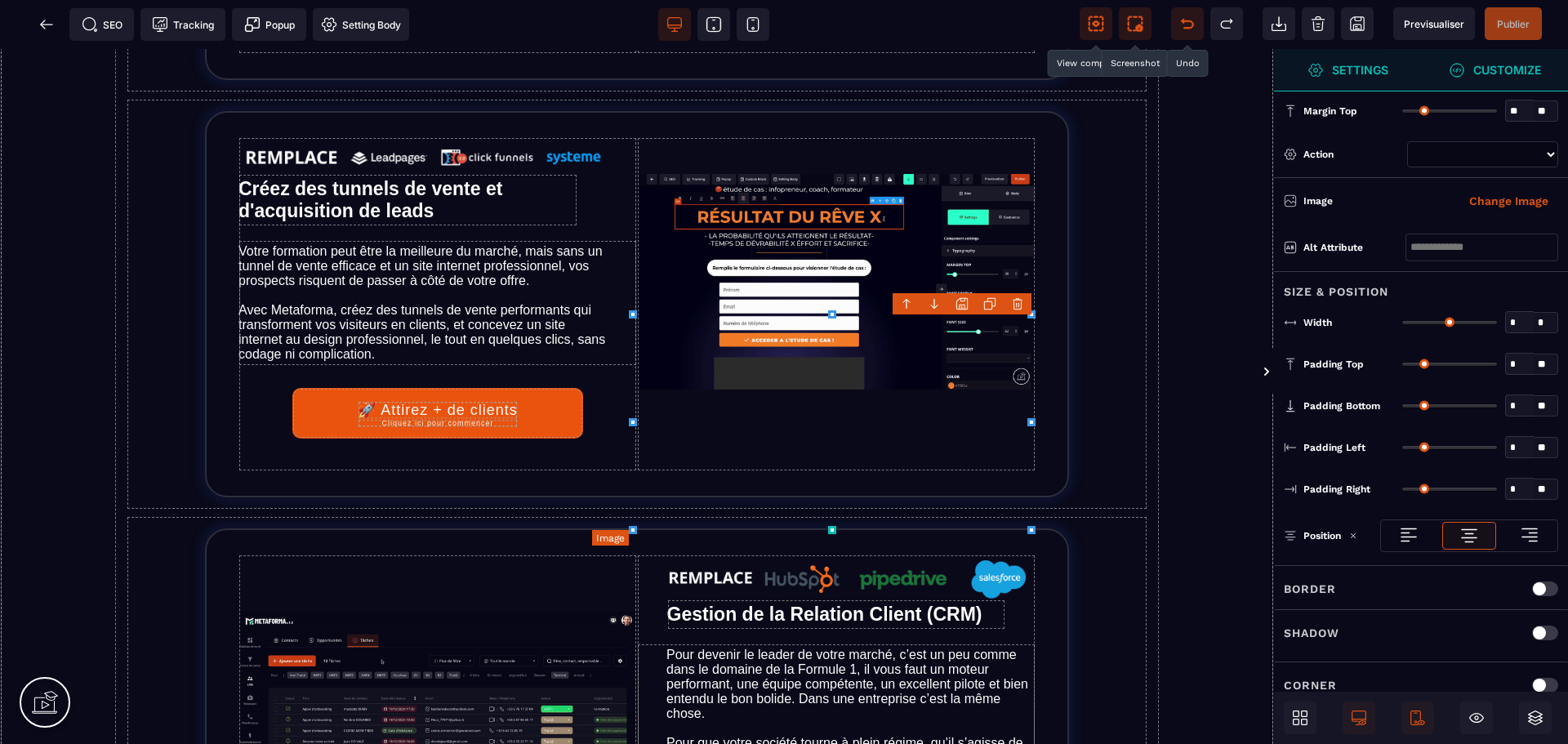
type input "***"
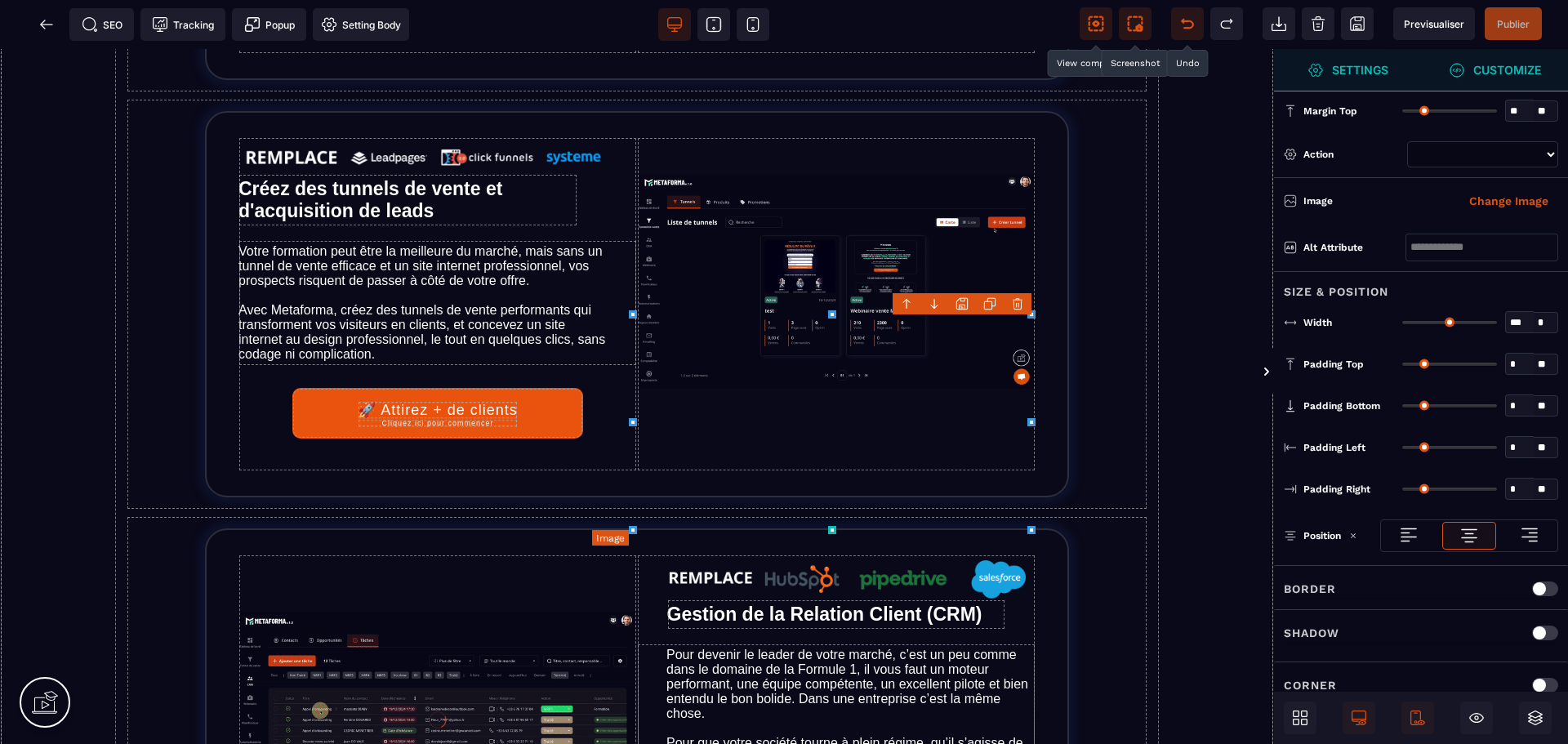
type input "*"
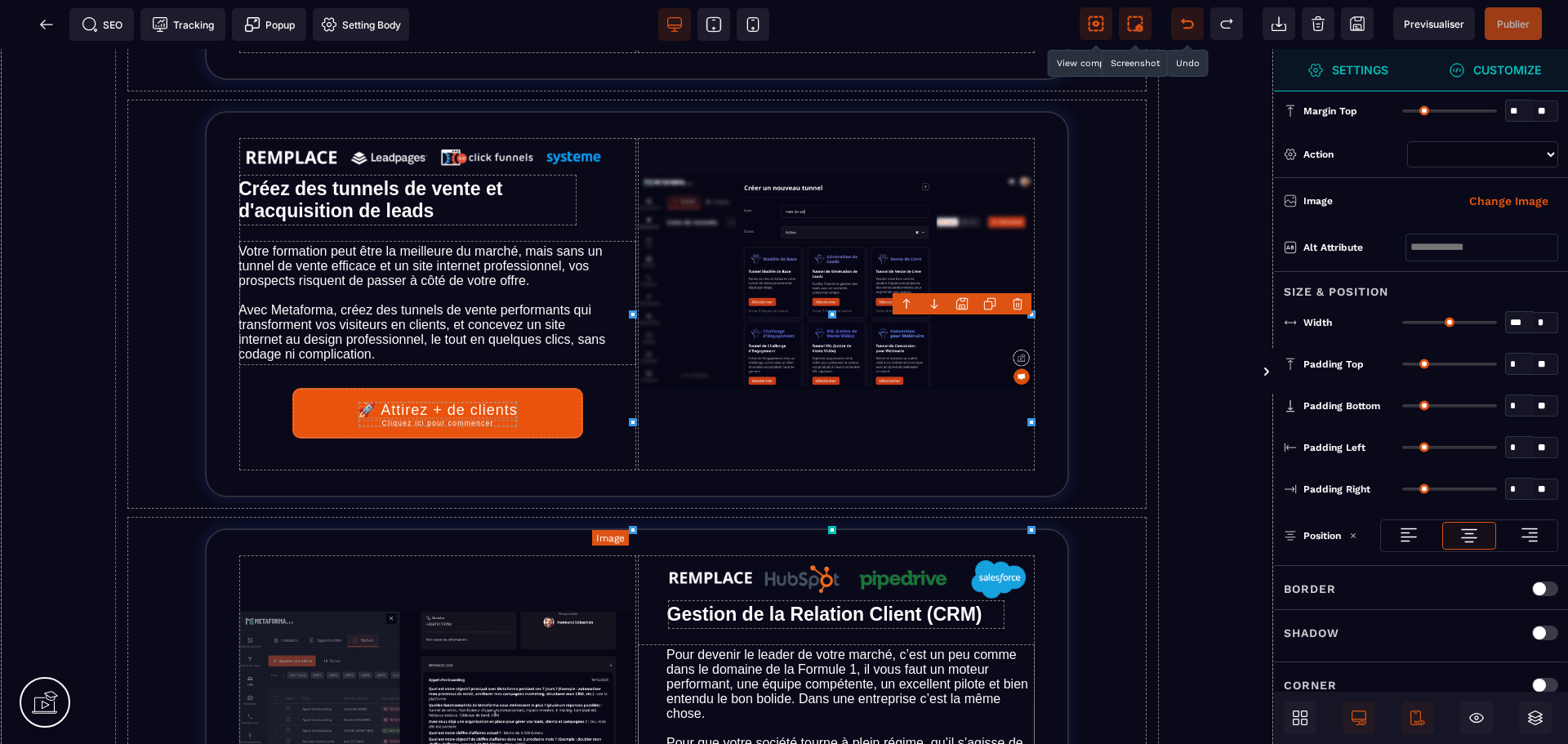
type input "*"
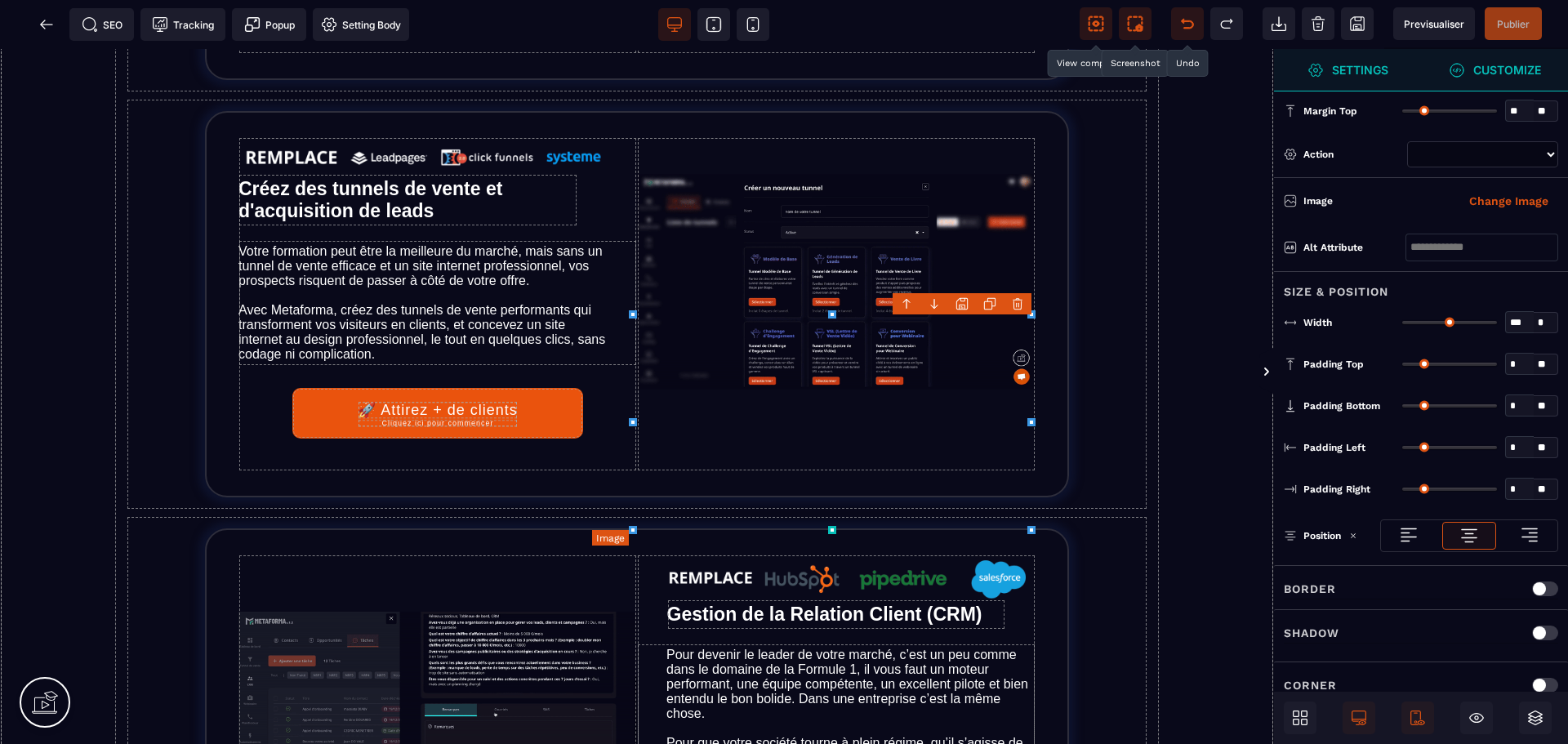
type input "*"
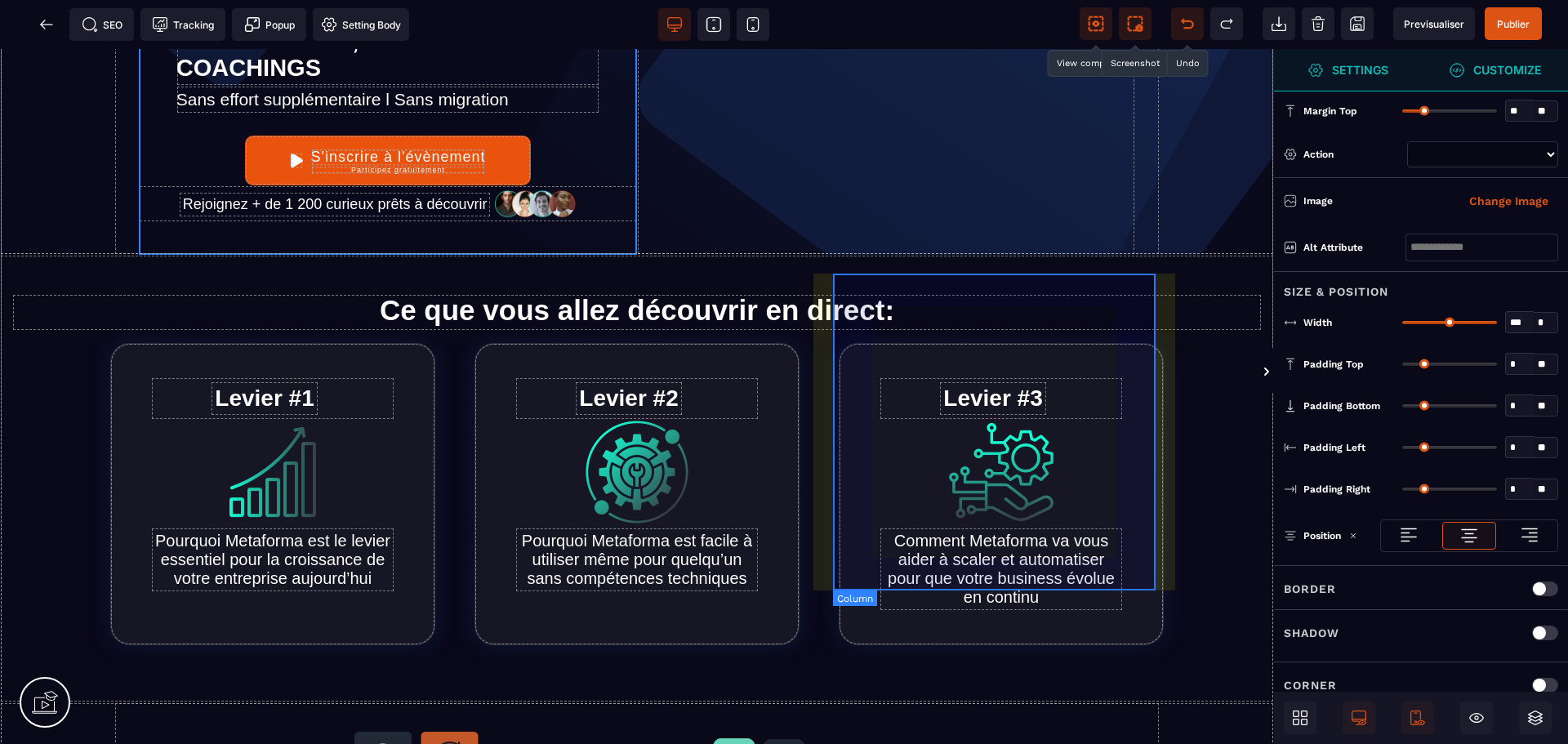
scroll to position [0, 0]
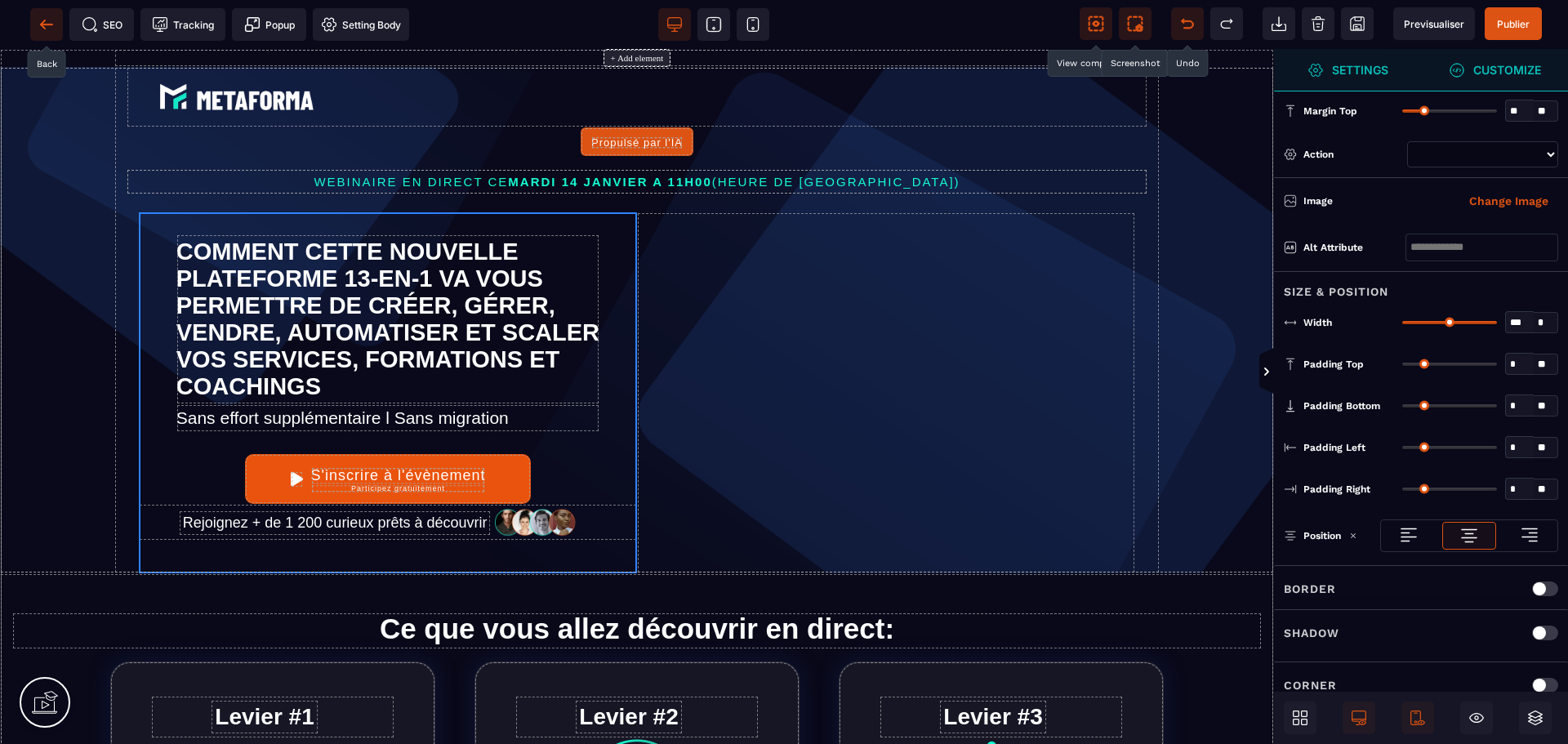
click at [41, 23] on icon at bounding box center [46, 24] width 16 height 16
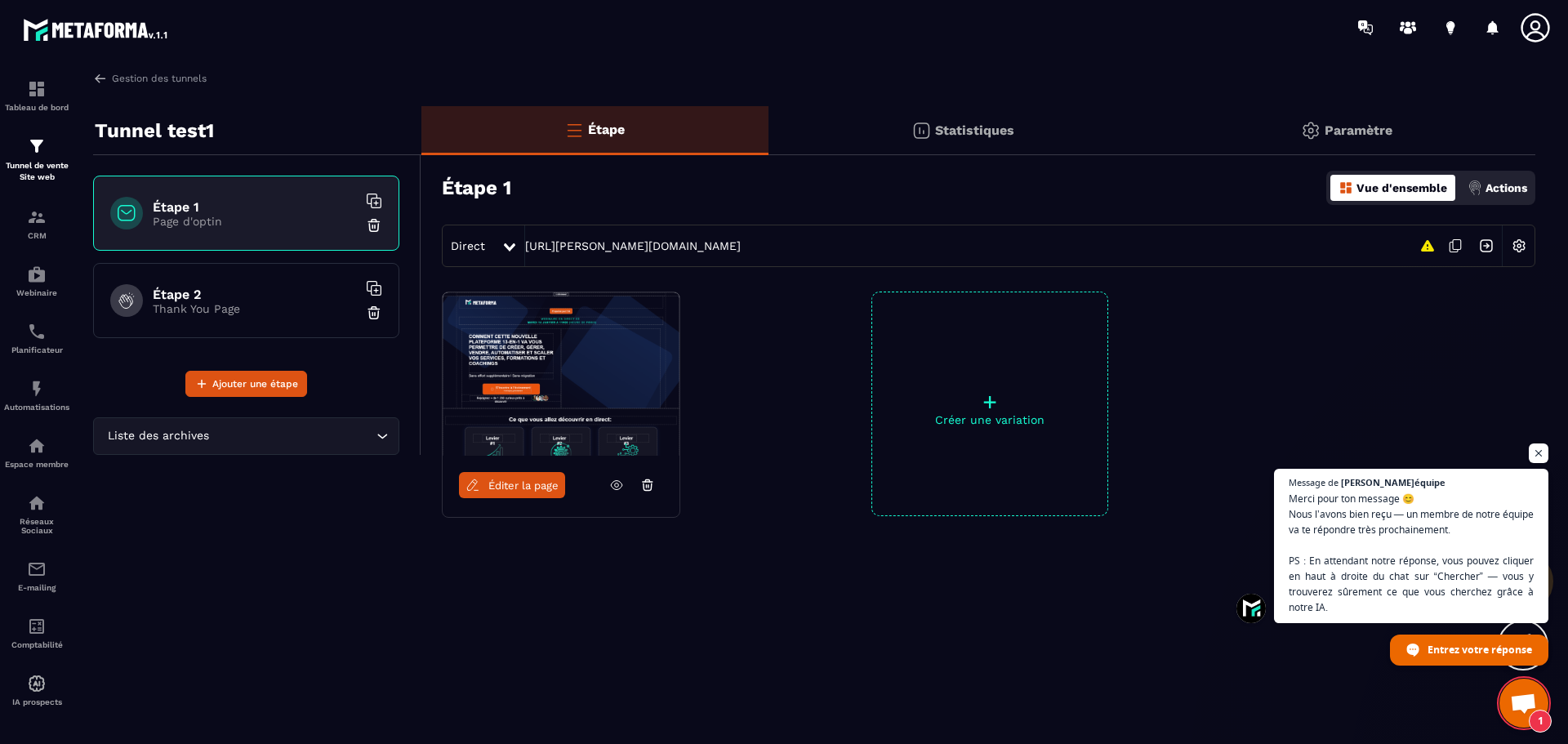
click at [185, 298] on h6 "Étape 2" at bounding box center [254, 294] width 204 height 15
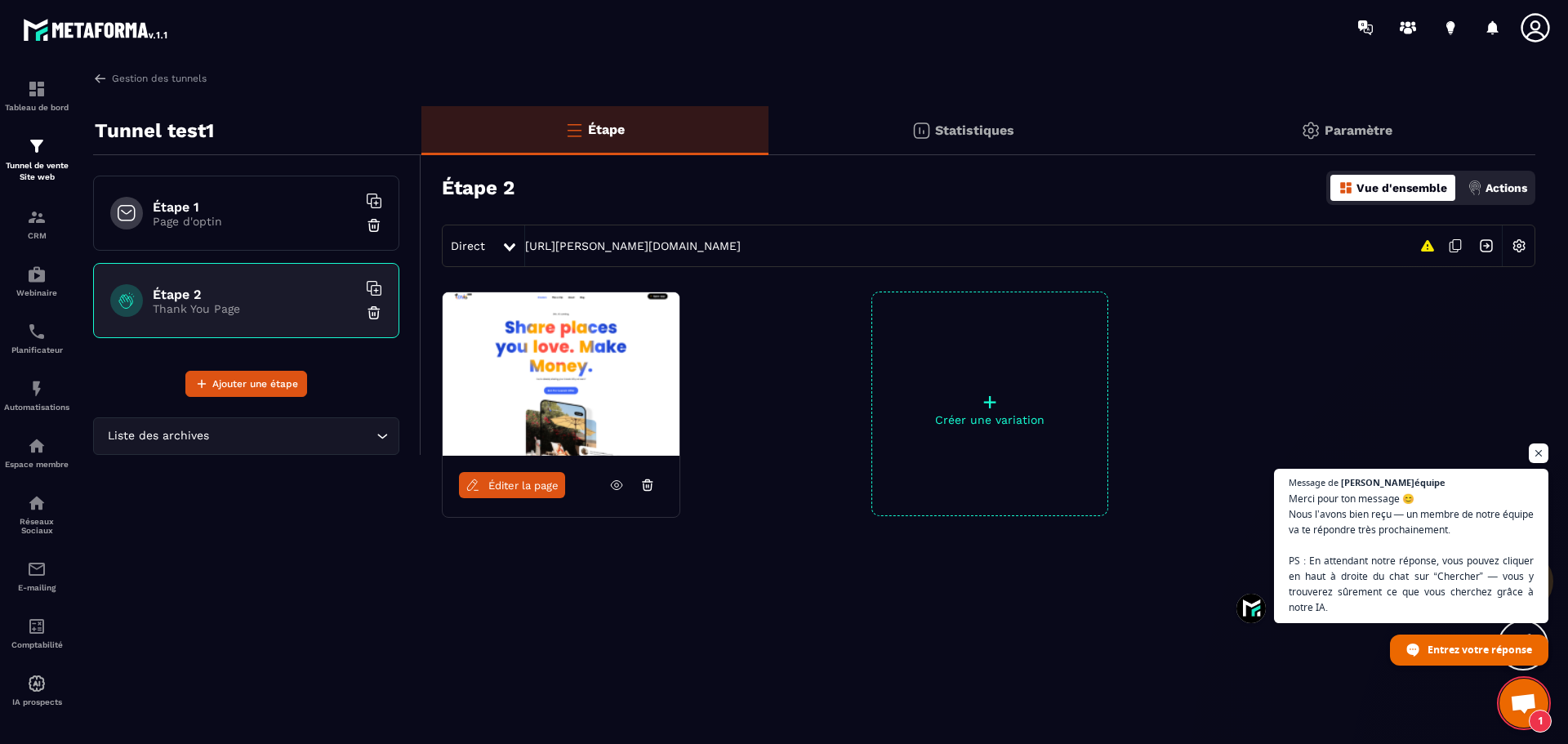
click at [574, 360] on img at bounding box center [561, 373] width 237 height 163
click at [570, 358] on img at bounding box center [561, 373] width 237 height 163
click at [519, 484] on span "Éditer la page" at bounding box center [523, 485] width 70 height 13
